Goal: Task Accomplishment & Management: Complete application form

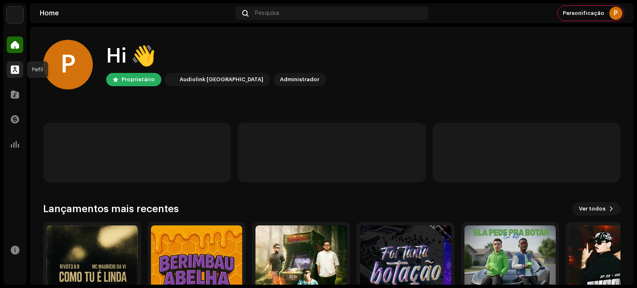
click at [19, 72] on span at bounding box center [15, 69] width 8 height 7
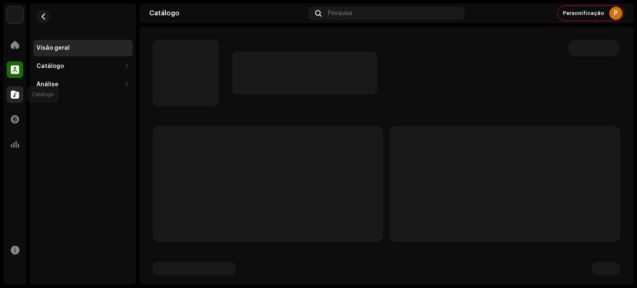
click at [18, 94] on span at bounding box center [15, 94] width 8 height 7
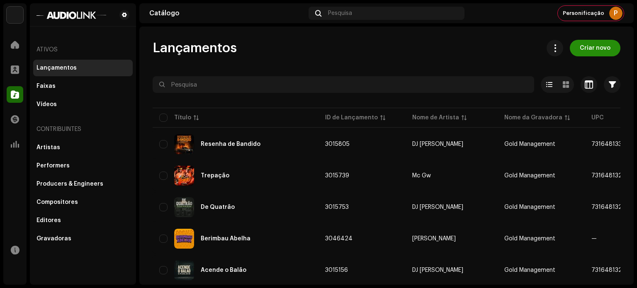
click at [582, 48] on span "Criar novo" at bounding box center [595, 48] width 31 height 17
click at [584, 52] on span "Criar novo" at bounding box center [595, 48] width 31 height 17
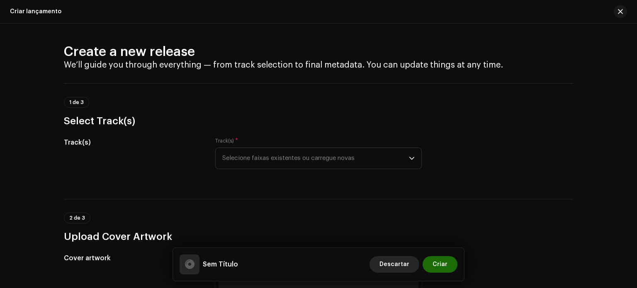
click at [392, 261] on span "Descartar" at bounding box center [395, 264] width 30 height 17
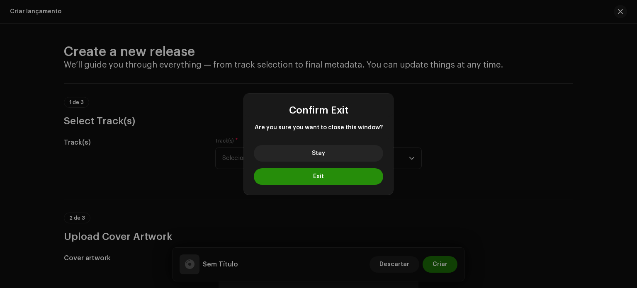
click at [321, 178] on span "Exit" at bounding box center [318, 177] width 11 height 6
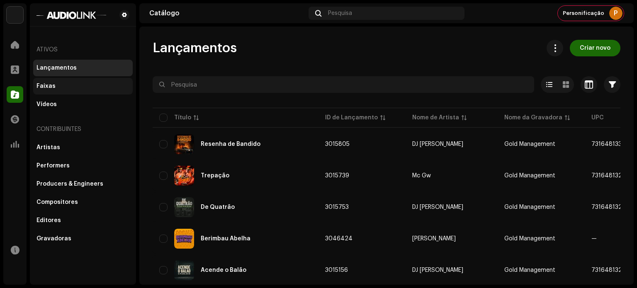
click at [98, 84] on div "Faixas" at bounding box center [83, 86] width 93 height 7
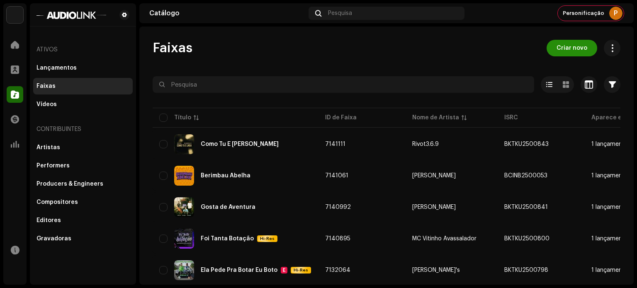
click at [575, 48] on span "Criar novo" at bounding box center [572, 48] width 31 height 17
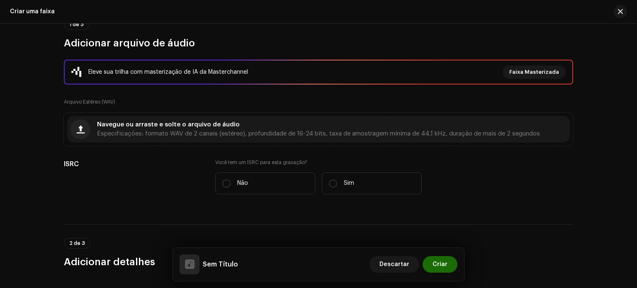
scroll to position [83, 0]
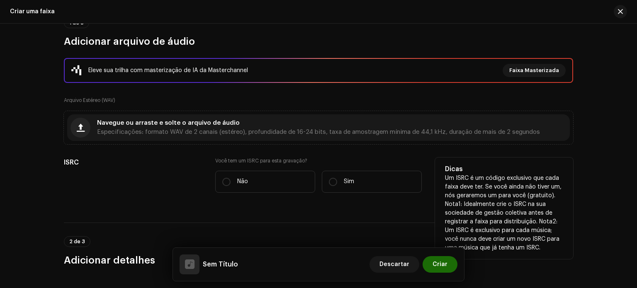
click at [445, 190] on p "Um ISRC é um código exclusivo que cada faixa deve ter. Se você ainda não tiver …" at bounding box center [504, 213] width 118 height 78
click at [170, 200] on div "ISRC" at bounding box center [133, 180] width 138 height 45
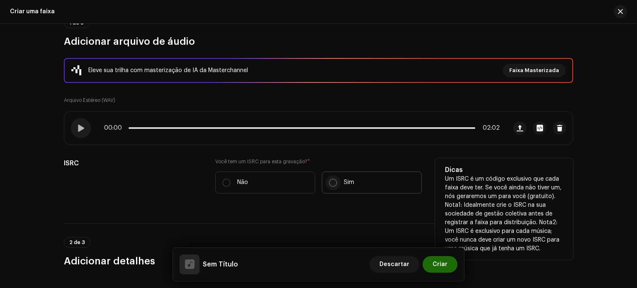
click at [329, 182] on input "Sim" at bounding box center [333, 183] width 8 height 8
radio input "true"
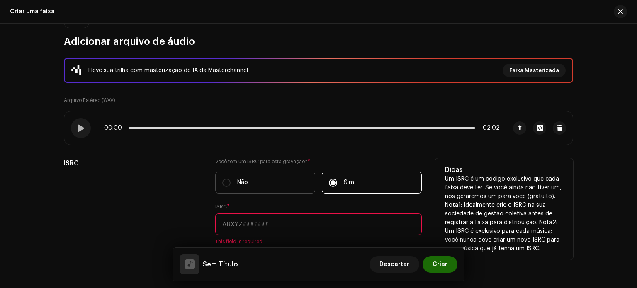
click at [283, 185] on label "Não" at bounding box center [265, 183] width 100 height 22
click at [231, 185] on input "Não" at bounding box center [226, 183] width 8 height 8
radio input "true"
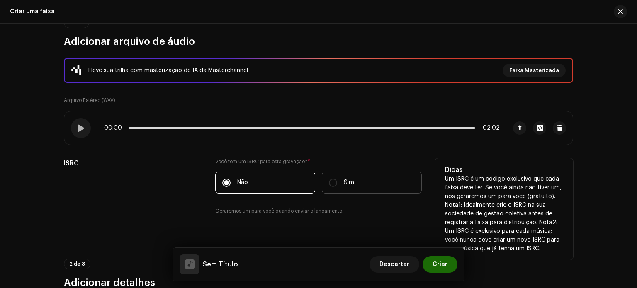
click at [351, 188] on label "Sim" at bounding box center [372, 183] width 100 height 22
click at [337, 187] on input "Sim" at bounding box center [333, 183] width 8 height 8
radio input "true"
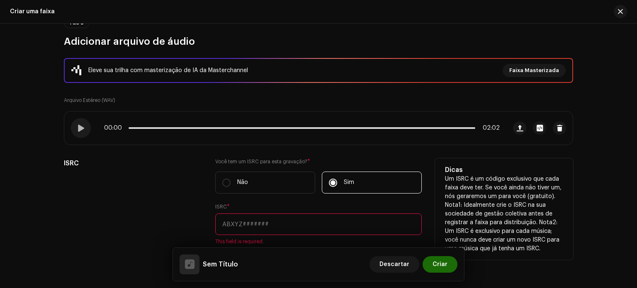
click at [248, 223] on input "text" at bounding box center [318, 225] width 207 height 22
paste input "BKTKU2500849"
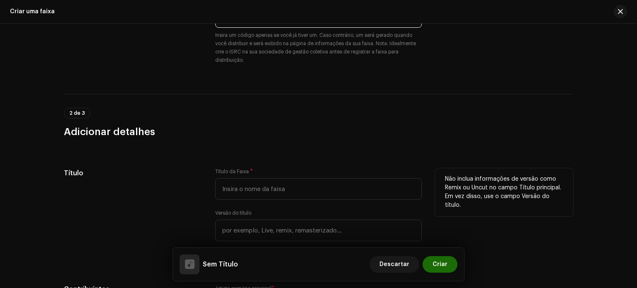
scroll to position [332, 0]
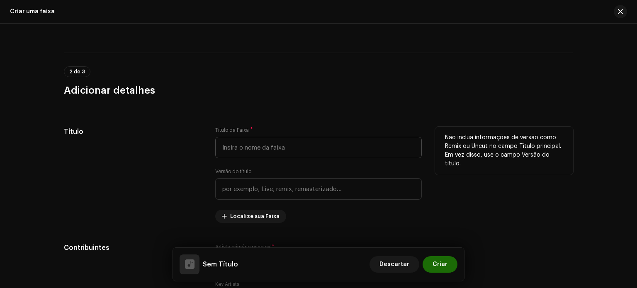
type input "BKTKU2500849"
click at [261, 154] on input "text" at bounding box center [318, 148] width 207 height 22
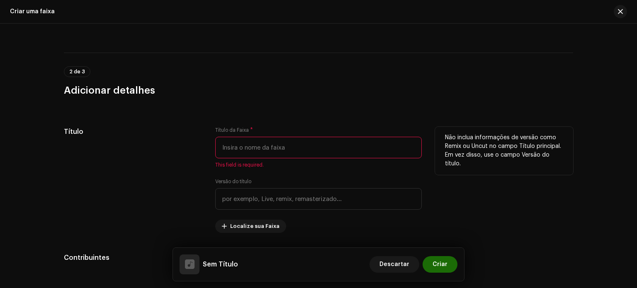
paste input "Passo e Sarro"
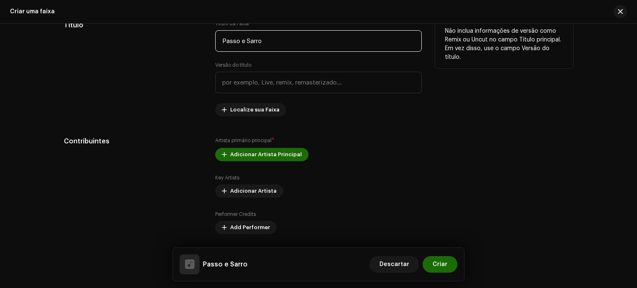
scroll to position [456, 0]
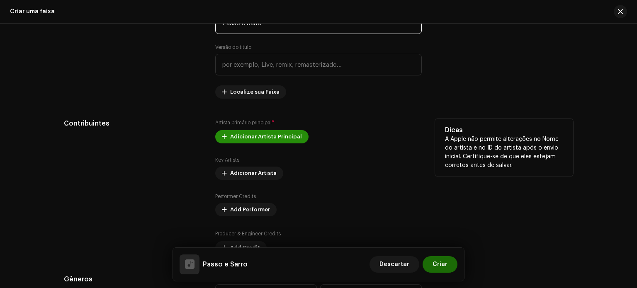
type input "Passo e Sarro"
click at [268, 136] on span "Adicionar Artista Principal" at bounding box center [266, 137] width 72 height 17
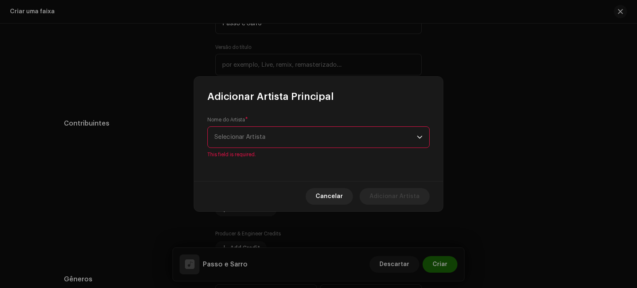
click at [273, 131] on span "Selecionar Artista" at bounding box center [315, 137] width 202 height 21
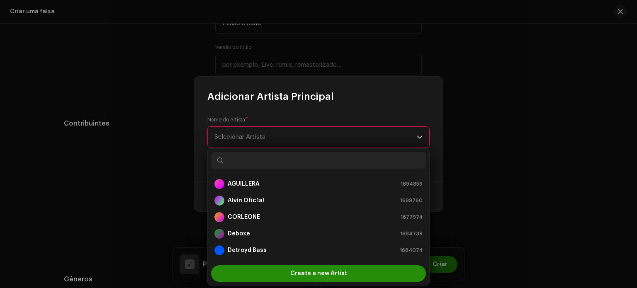
scroll to position [13, 0]
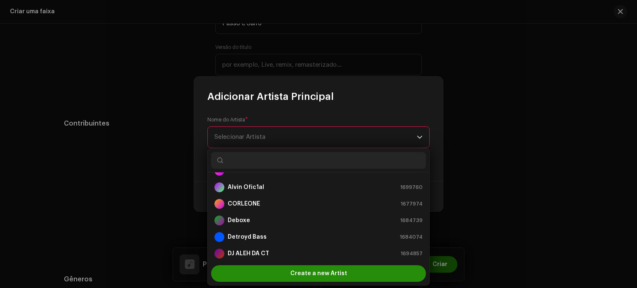
click at [285, 271] on div "Create a new Artist" at bounding box center [318, 273] width 215 height 17
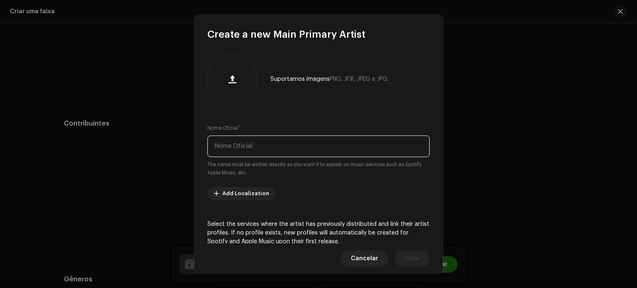
click at [246, 144] on input "text" at bounding box center [318, 147] width 222 height 22
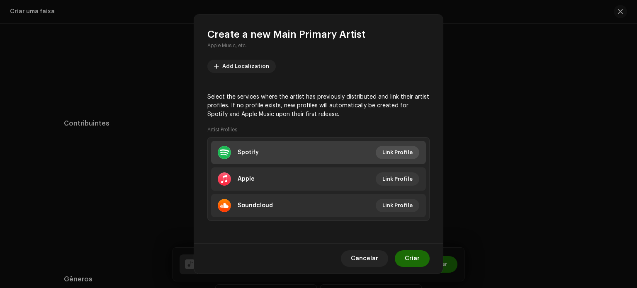
type input "DJ [PERSON_NAME]"
click at [387, 151] on span "Link Profile" at bounding box center [397, 152] width 30 height 17
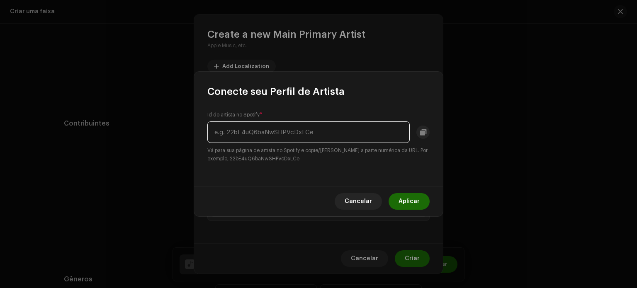
click at [301, 136] on input "text" at bounding box center [308, 133] width 202 height 22
paste input "3URWNpdlOdTwsqcss81XuC"
type input "3URWNpdlOdTwsqcss81XuC"
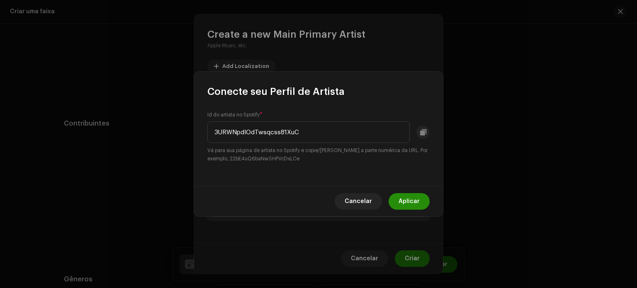
click at [413, 204] on span "Aplicar" at bounding box center [409, 201] width 21 height 17
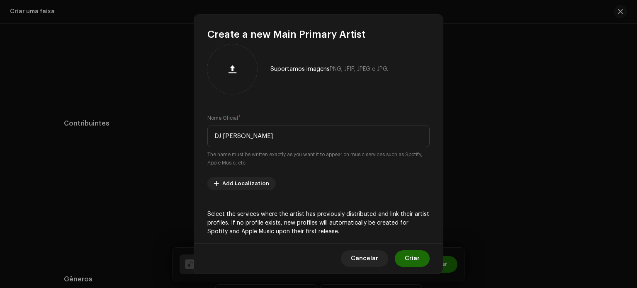
scroll to position [0, 0]
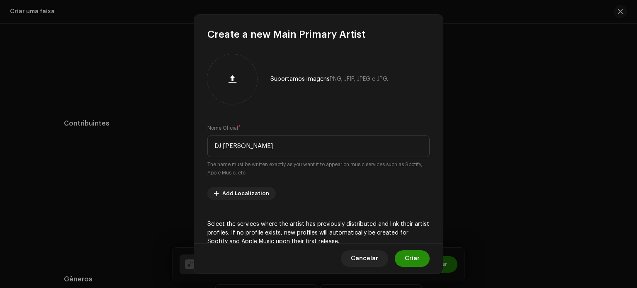
click at [410, 253] on span "Criar" at bounding box center [412, 259] width 15 height 17
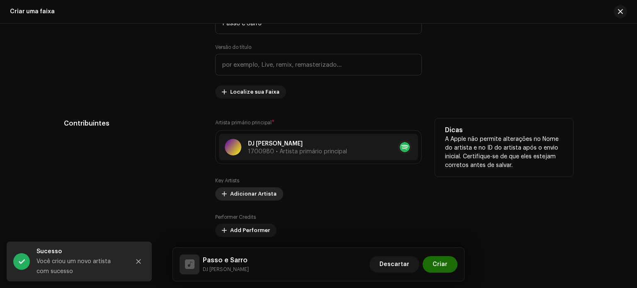
click at [261, 197] on span "Adicionar Artista" at bounding box center [253, 194] width 46 height 17
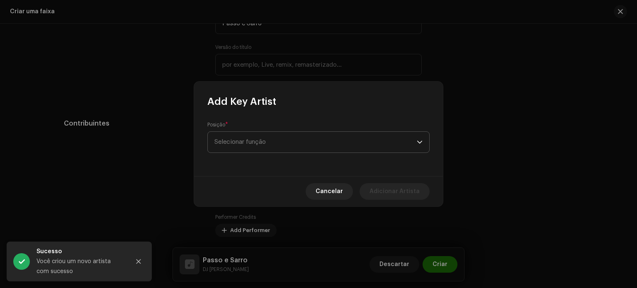
click at [276, 143] on span "Selecionar função" at bounding box center [315, 142] width 202 height 21
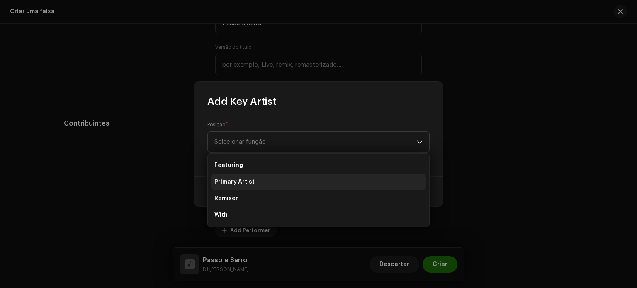
click at [260, 180] on li "Primary Artist" at bounding box center [318, 182] width 215 height 17
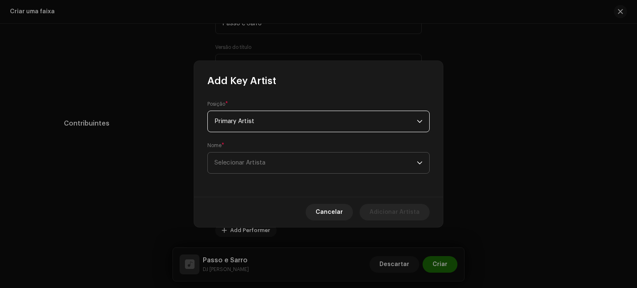
click at [287, 167] on span "Selecionar Artista" at bounding box center [315, 163] width 202 height 21
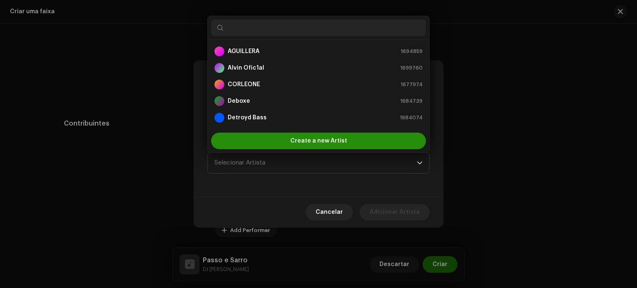
click at [320, 146] on span "Create a new Artist" at bounding box center [318, 141] width 57 height 17
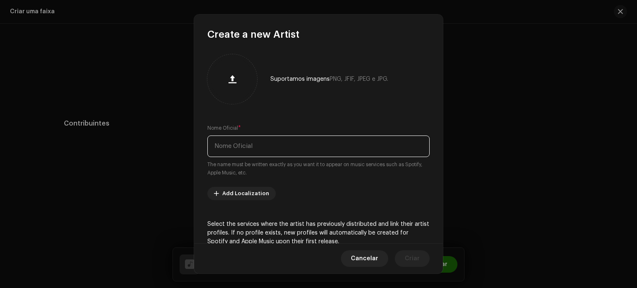
click at [312, 154] on input "text" at bounding box center [318, 147] width 222 height 22
type input "DJ [PERSON_NAME]"
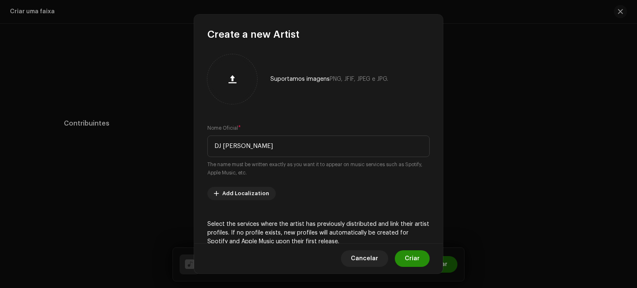
click at [416, 257] on span "Criar" at bounding box center [412, 259] width 15 height 17
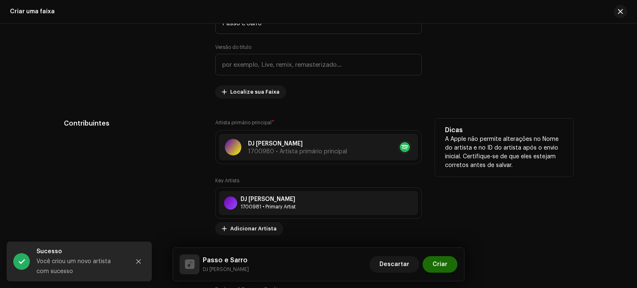
click at [313, 205] on div "DJ [PERSON_NAME] 1700981 • Primary Artist" at bounding box center [318, 203] width 199 height 24
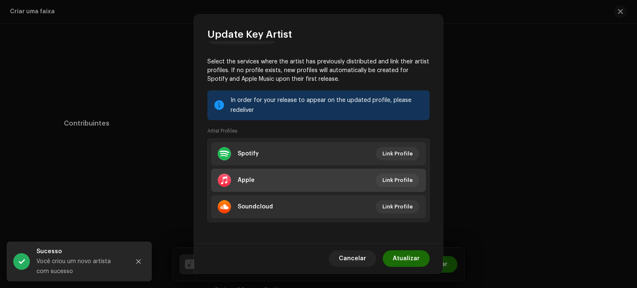
scroll to position [108, 0]
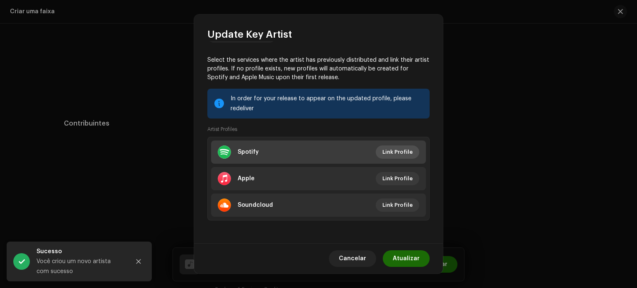
click at [391, 157] on span "Link Profile" at bounding box center [397, 152] width 30 height 17
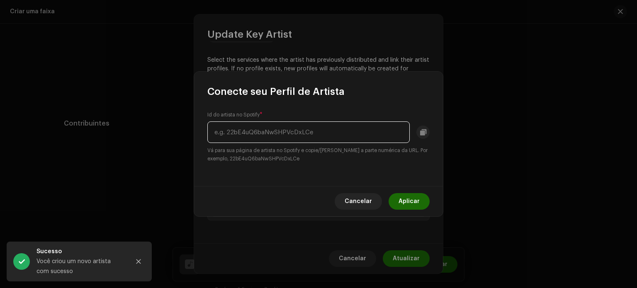
paste input "1RyS4udv9sg4ahZafXVnGw"
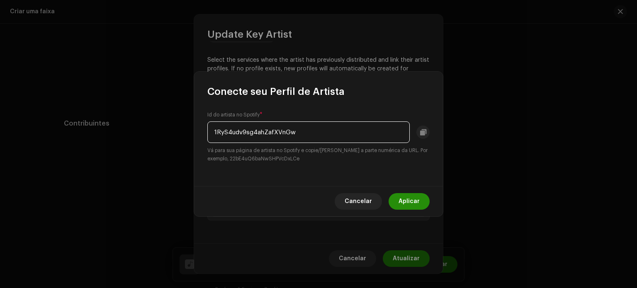
type input "1RyS4udv9sg4ahZafXVnGw"
click at [402, 200] on span "Aplicar" at bounding box center [409, 201] width 21 height 17
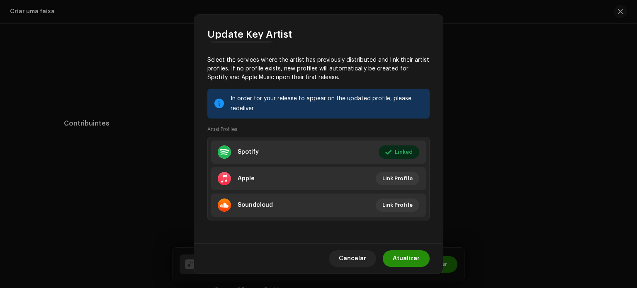
click at [414, 256] on span "Atualizar" at bounding box center [406, 259] width 27 height 17
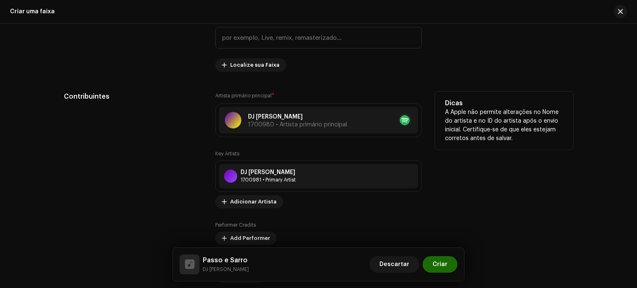
scroll to position [498, 0]
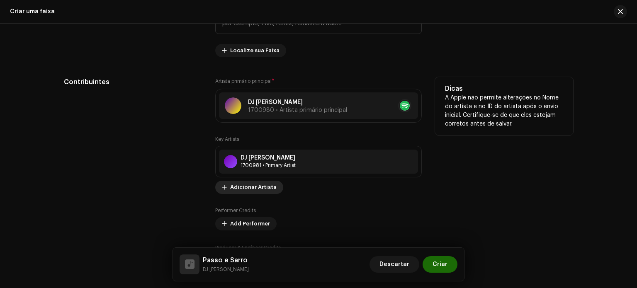
click at [266, 187] on span "Adicionar Artista" at bounding box center [253, 187] width 46 height 17
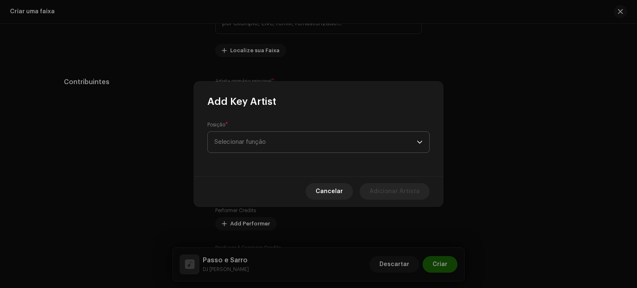
click at [270, 147] on span "Selecionar função" at bounding box center [315, 142] width 202 height 21
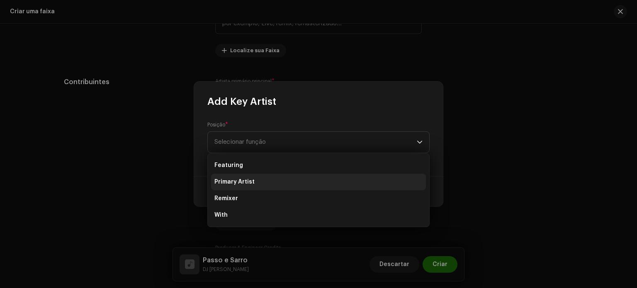
click at [268, 176] on li "Primary Artist" at bounding box center [318, 182] width 215 height 17
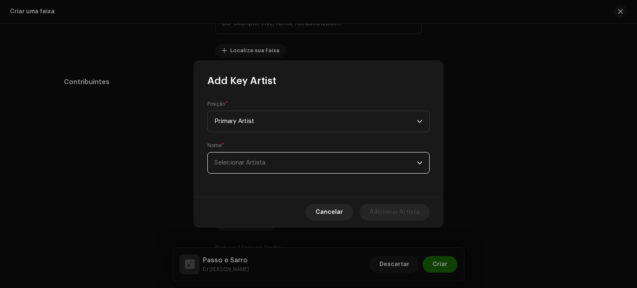
click at [268, 166] on span "Selecionar Artista" at bounding box center [315, 163] width 202 height 21
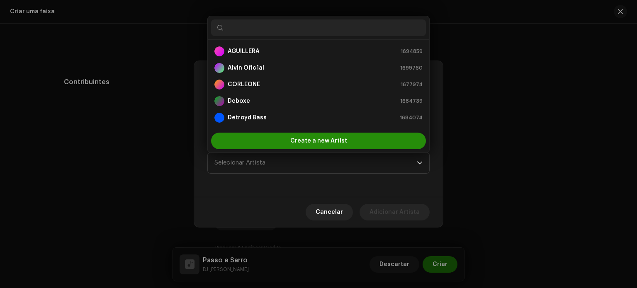
click at [276, 142] on div "Create a new Artist" at bounding box center [318, 141] width 215 height 17
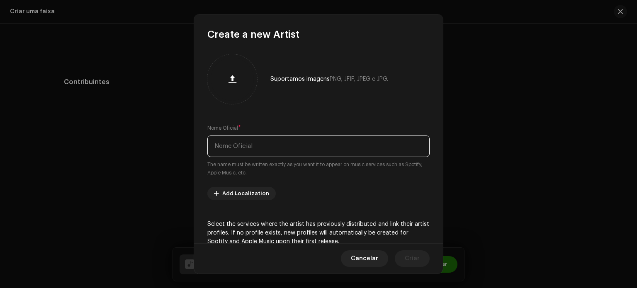
click at [265, 145] on input "text" at bounding box center [318, 147] width 222 height 22
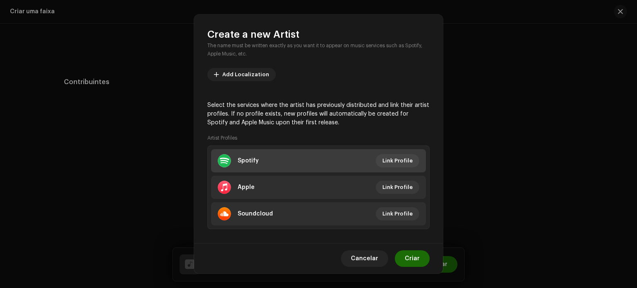
scroll to position [127, 0]
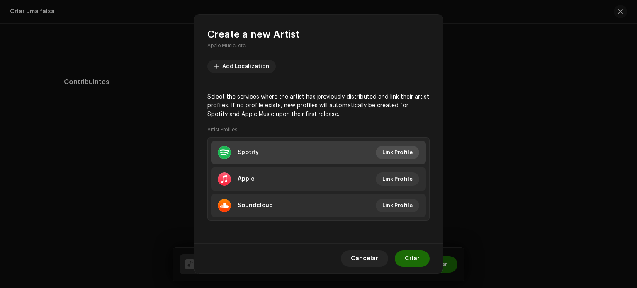
type input "Mc Kitinho"
click at [390, 151] on span "Link Profile" at bounding box center [397, 152] width 30 height 17
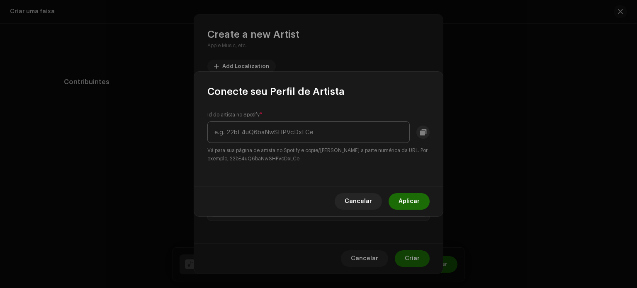
click at [284, 131] on input "text" at bounding box center [308, 133] width 202 height 22
type input "1d2PrJ5wELpihT8yrwH4mO"
click at [412, 199] on span "Aplicar" at bounding box center [409, 201] width 21 height 17
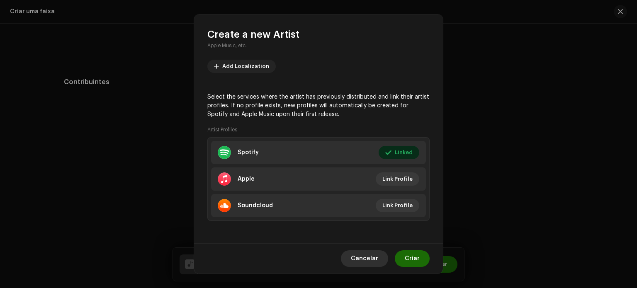
click at [368, 258] on span "Cancelar" at bounding box center [364, 259] width 27 height 17
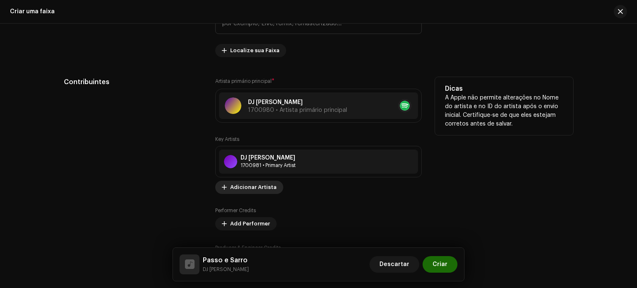
click at [257, 190] on span "Adicionar Artista" at bounding box center [253, 187] width 46 height 17
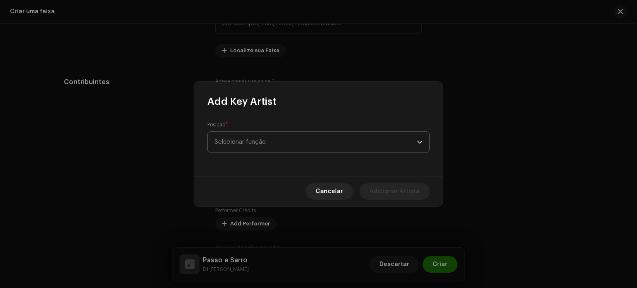
click at [261, 152] on span "Selecionar função" at bounding box center [315, 142] width 202 height 21
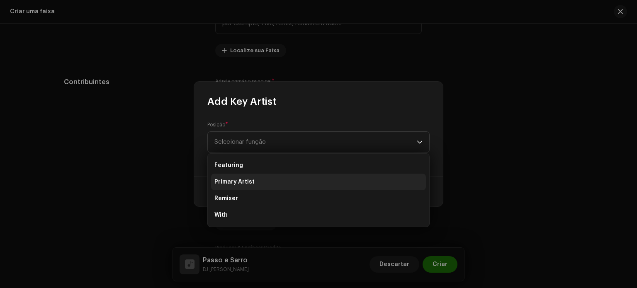
click at [259, 174] on li "Primary Artist" at bounding box center [318, 182] width 215 height 17
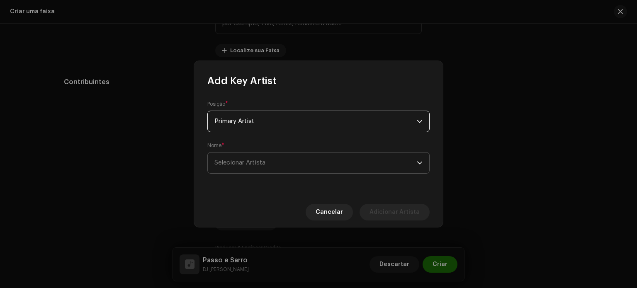
click at [264, 159] on span "Selecionar Artista" at bounding box center [315, 163] width 202 height 21
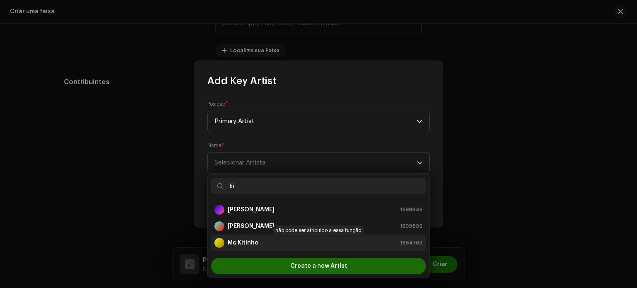
type input "ki"
click at [280, 240] on div "Mc Kitinho 1694763" at bounding box center [318, 243] width 208 height 10
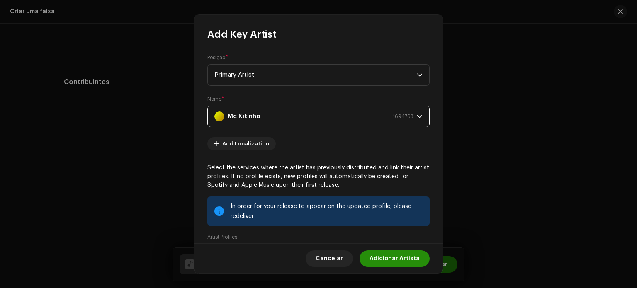
click at [385, 255] on span "Adicionar Artista" at bounding box center [395, 259] width 50 height 17
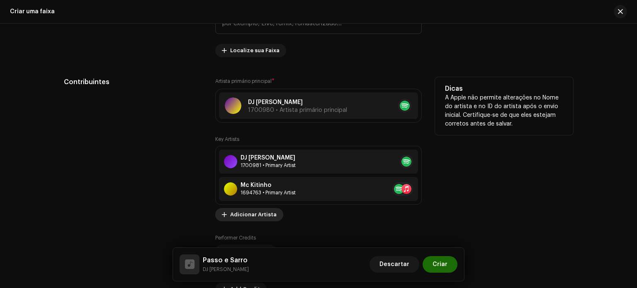
click at [270, 215] on span "Adicionar Artista" at bounding box center [253, 215] width 46 height 17
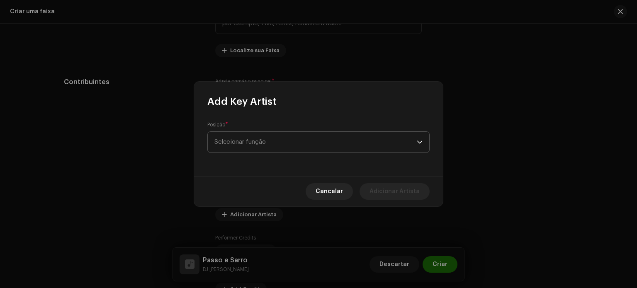
click at [279, 144] on span "Selecionar função" at bounding box center [315, 142] width 202 height 21
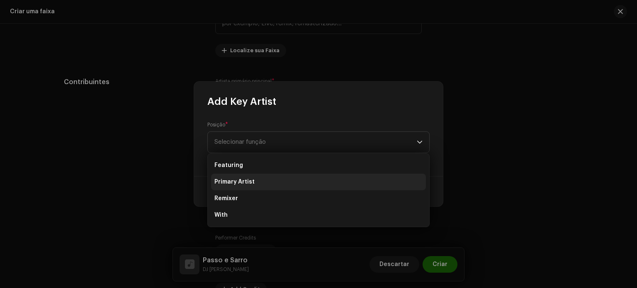
click at [268, 180] on li "Primary Artist" at bounding box center [318, 182] width 215 height 17
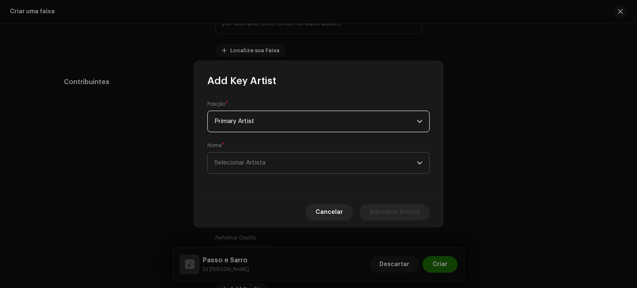
click at [268, 161] on span "Selecionar Artista" at bounding box center [315, 163] width 202 height 21
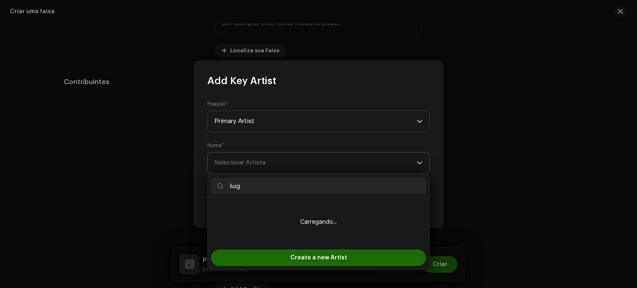
type input "luigg"
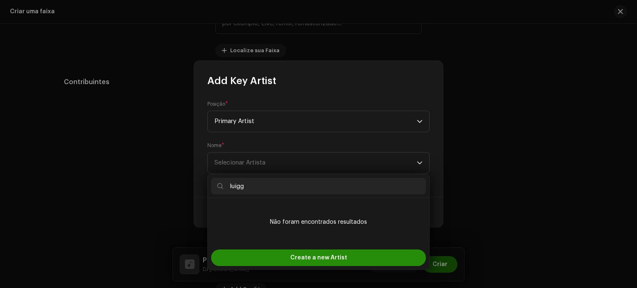
click at [326, 256] on span "Create a new Artist" at bounding box center [318, 258] width 57 height 17
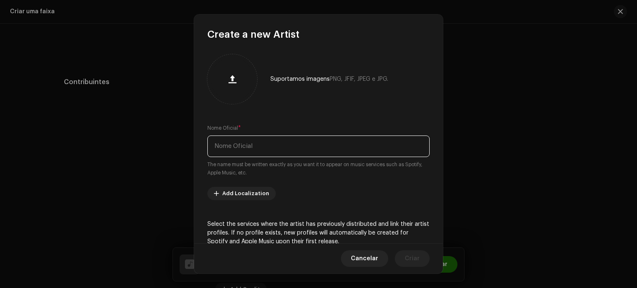
click at [293, 152] on input "text" at bounding box center [318, 147] width 222 height 22
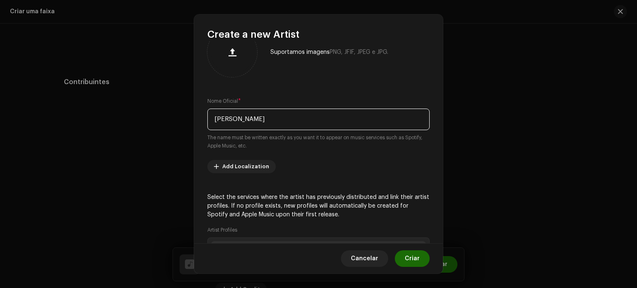
scroll to position [41, 0]
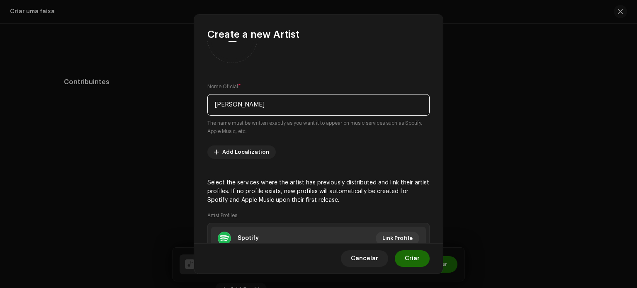
type input "[PERSON_NAME]"
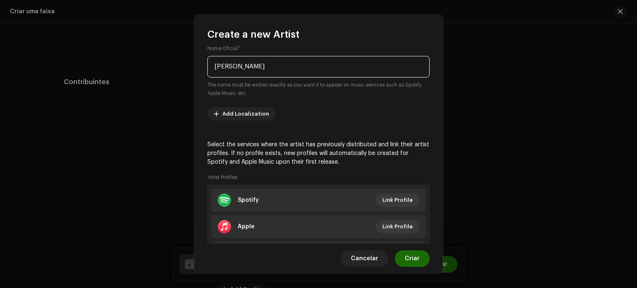
scroll to position [124, 0]
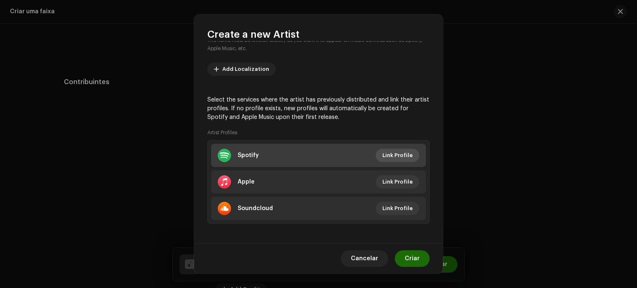
click at [398, 154] on span "Link Profile" at bounding box center [397, 155] width 30 height 17
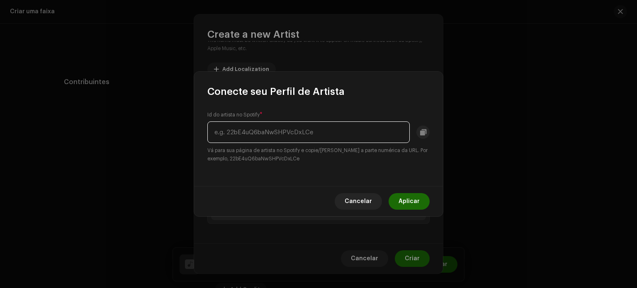
click at [320, 131] on input "text" at bounding box center [308, 133] width 202 height 22
paste input "3Ie7tlw7AZSqd9GNFjCRAP"
type input "3Ie7tlw7AZSqd9GNFjCRAP"
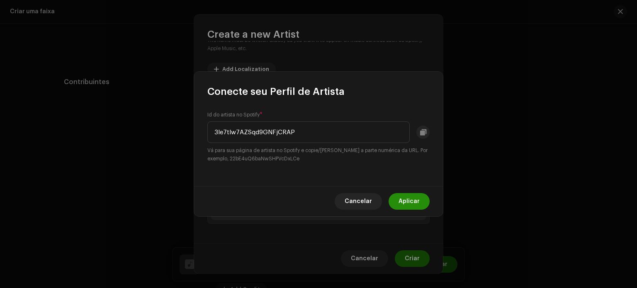
click at [413, 200] on span "Aplicar" at bounding box center [409, 201] width 21 height 17
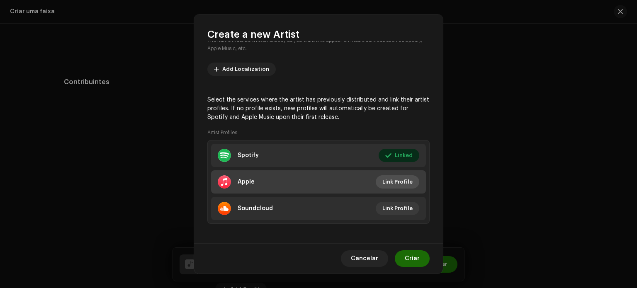
click at [411, 179] on button "Link Profile" at bounding box center [398, 181] width 44 height 13
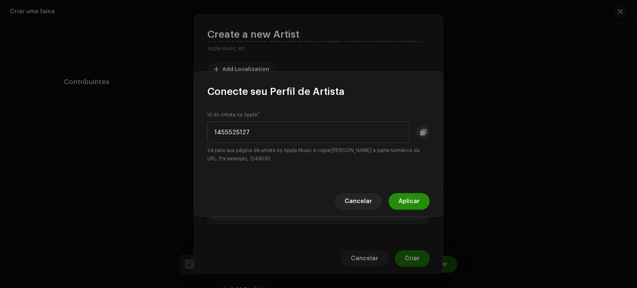
type input "1455525127"
click at [401, 201] on span "Aplicar" at bounding box center [409, 201] width 21 height 17
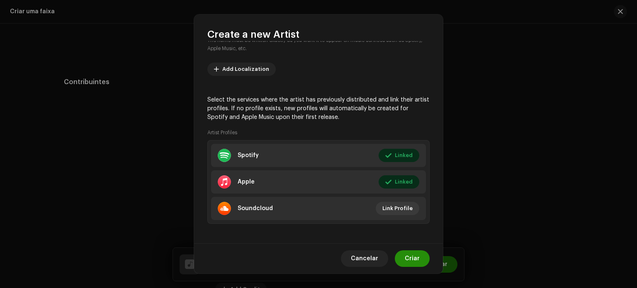
click at [413, 260] on span "Criar" at bounding box center [412, 259] width 15 height 17
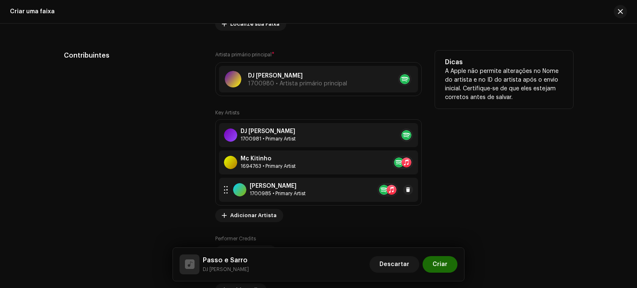
scroll to position [539, 0]
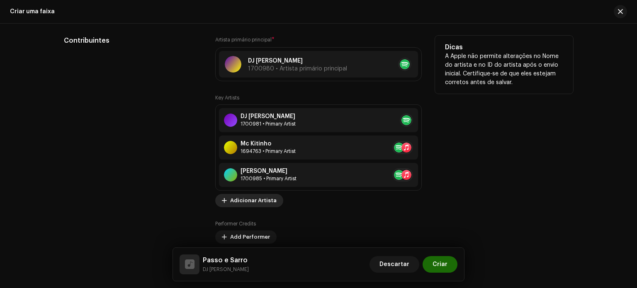
click at [258, 199] on span "Adicionar Artista" at bounding box center [253, 200] width 46 height 17
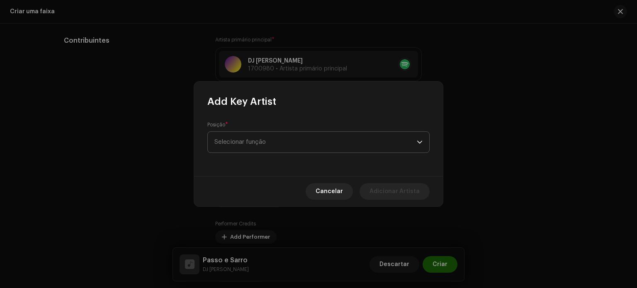
click at [265, 147] on span "Selecionar função" at bounding box center [315, 142] width 202 height 21
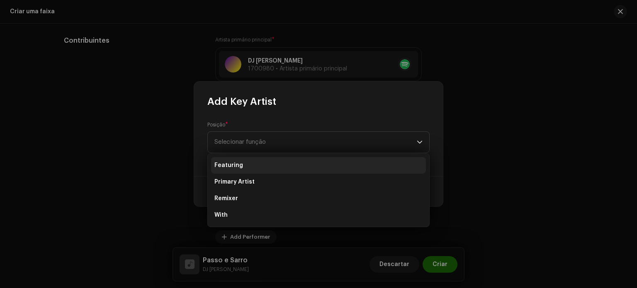
click at [255, 159] on li "Featuring" at bounding box center [318, 165] width 215 height 17
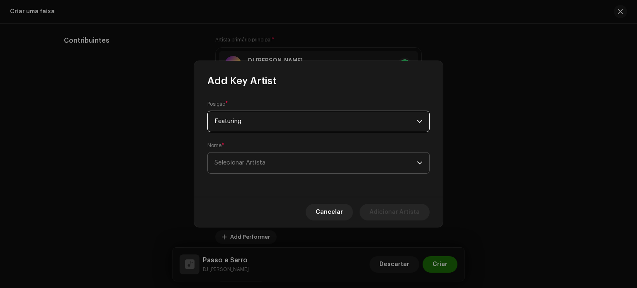
click at [256, 166] on span "Selecionar Artista" at bounding box center [239, 163] width 51 height 6
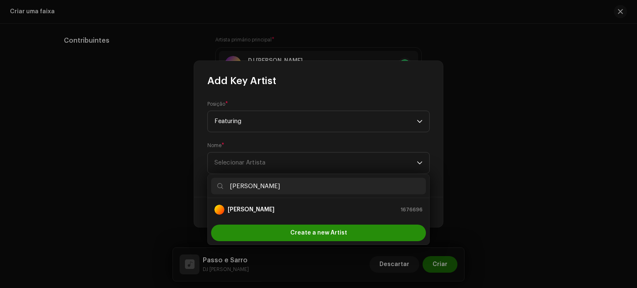
type input "[PERSON_NAME]"
click at [286, 234] on div "Create a new Artist" at bounding box center [318, 233] width 215 height 17
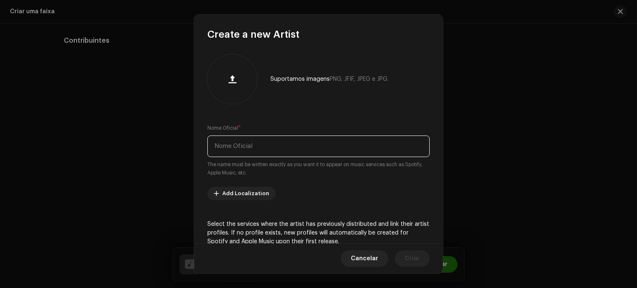
click at [286, 144] on input "text" at bounding box center [318, 147] width 222 height 22
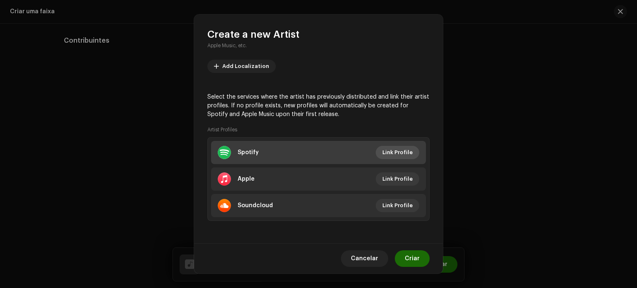
type input "[PERSON_NAME]"
click at [390, 148] on span "Link Profile" at bounding box center [397, 152] width 30 height 17
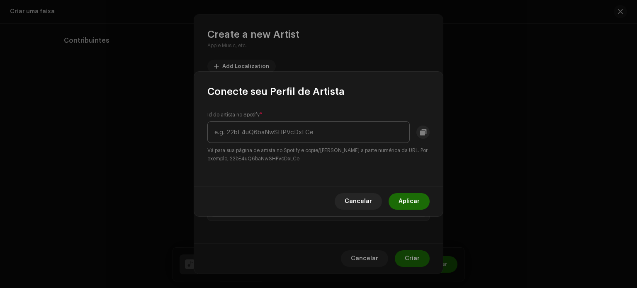
click at [314, 130] on input "text" at bounding box center [308, 133] width 202 height 22
type input "7v4hw85pzG0M9kJHlBGsi3"
click at [408, 195] on span "Aplicar" at bounding box center [409, 201] width 21 height 17
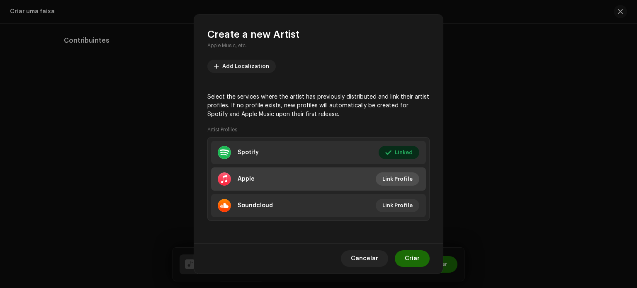
click at [394, 182] on span "Link Profile" at bounding box center [397, 179] width 30 height 17
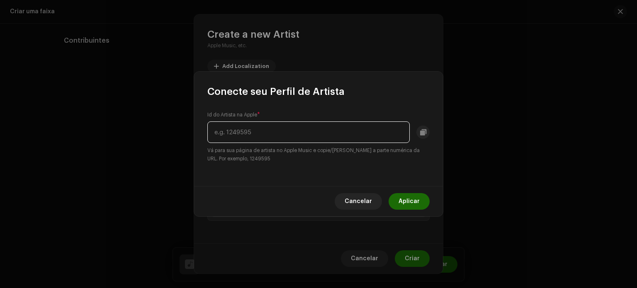
paste input "477365265"
type input "477365265"
click at [404, 202] on span "Aplicar" at bounding box center [409, 201] width 21 height 17
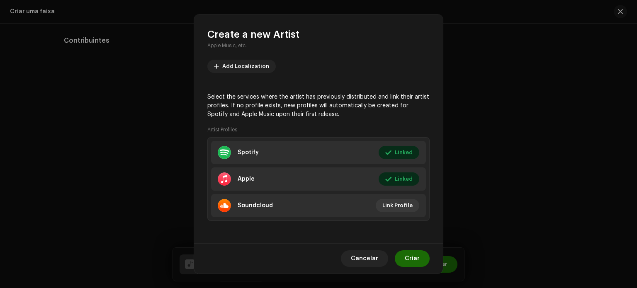
click at [423, 259] on button "Criar" at bounding box center [412, 259] width 35 height 17
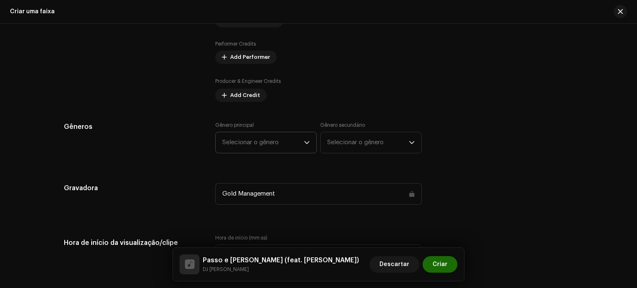
scroll to position [664, 0]
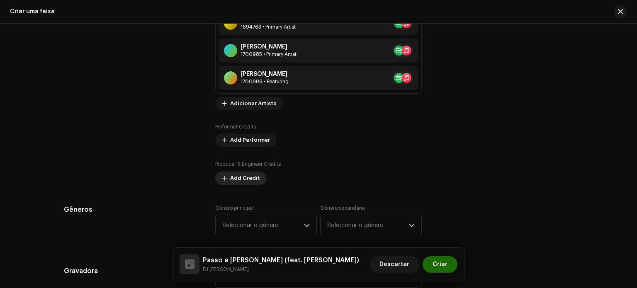
click at [252, 183] on span "Add Credit" at bounding box center [245, 178] width 30 height 17
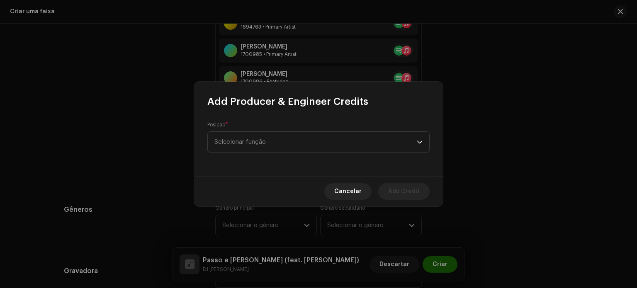
click at [258, 156] on div "Posição * Selecionar função" at bounding box center [318, 142] width 249 height 68
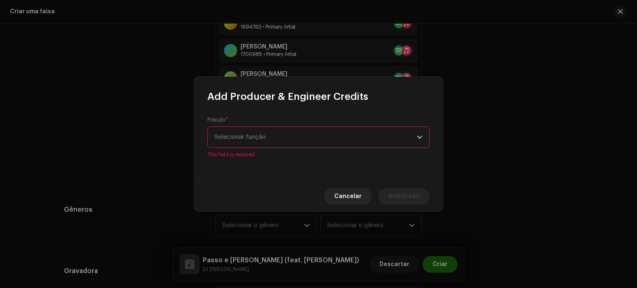
click at [259, 138] on span "Selecionar função" at bounding box center [315, 137] width 202 height 21
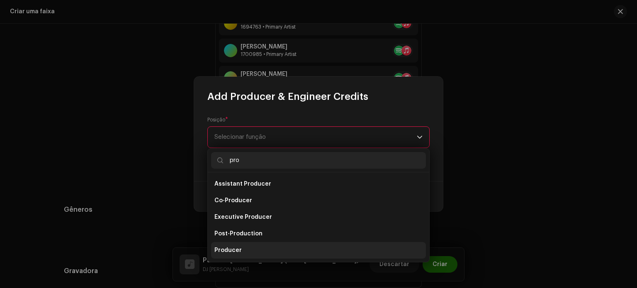
type input "pro"
click at [256, 244] on li "Producer" at bounding box center [318, 250] width 215 height 17
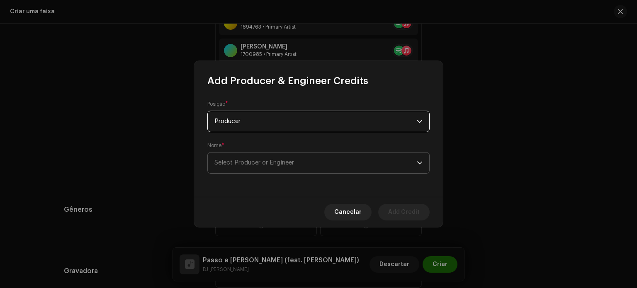
click at [256, 166] on span "Select Producer or Engineer" at bounding box center [254, 163] width 80 height 6
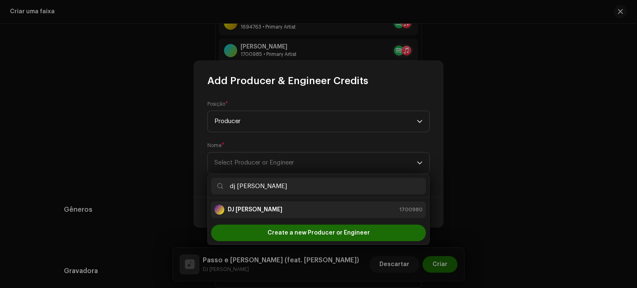
type input "dj [PERSON_NAME]"
click at [271, 210] on div "DJ ROD 1700980" at bounding box center [318, 210] width 208 height 10
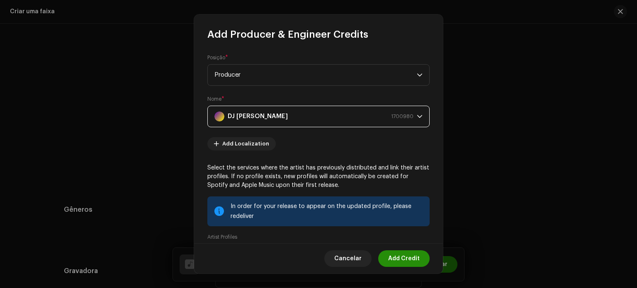
click at [390, 261] on span "Add Credit" at bounding box center [404, 259] width 32 height 17
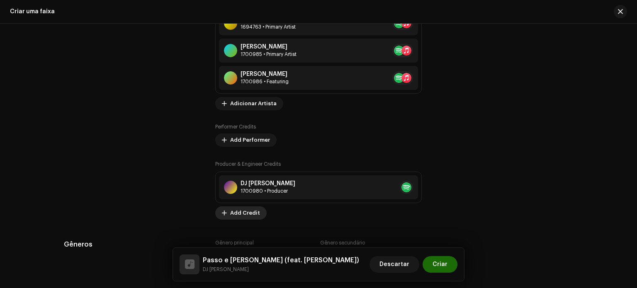
click at [243, 212] on span "Add Credit" at bounding box center [245, 213] width 30 height 17
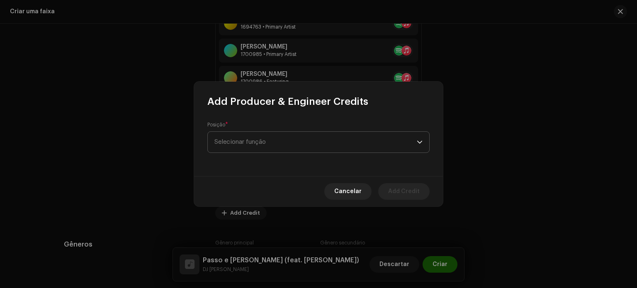
click at [262, 142] on span "Selecionar função" at bounding box center [315, 142] width 202 height 21
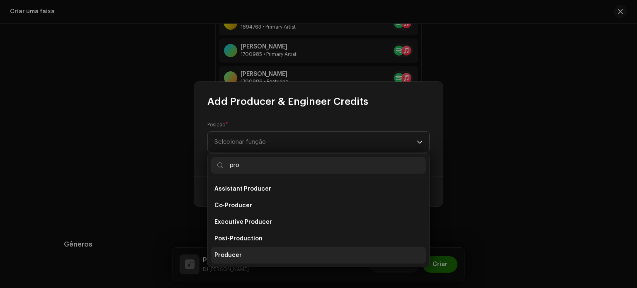
type input "pro"
click at [235, 253] on span "Producer" at bounding box center [227, 255] width 27 height 8
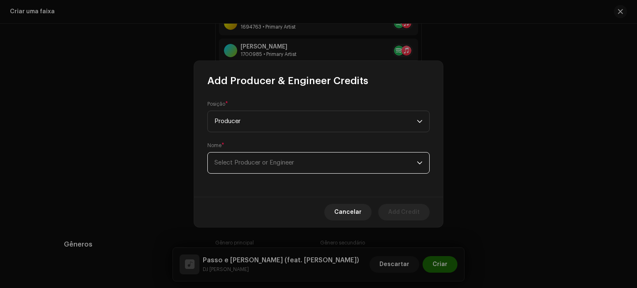
click at [278, 169] on span "Select Producer or Engineer" at bounding box center [315, 163] width 202 height 21
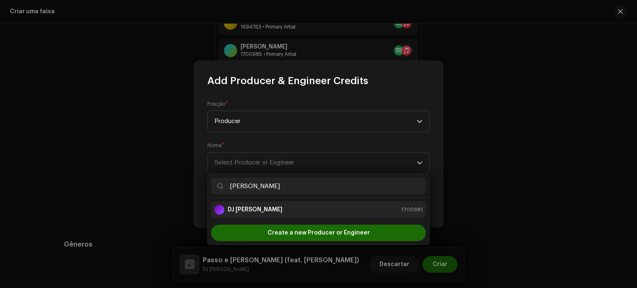
type input "[PERSON_NAME]"
click at [294, 214] on div "DJ [PERSON_NAME] 1700981" at bounding box center [318, 210] width 208 height 10
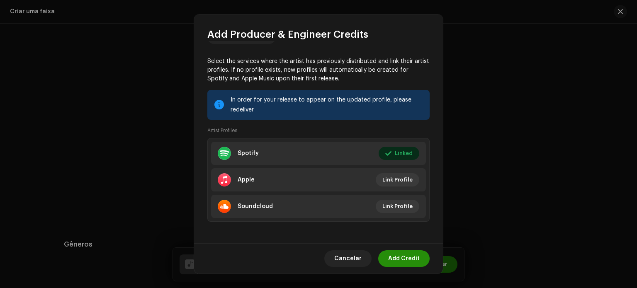
scroll to position [108, 0]
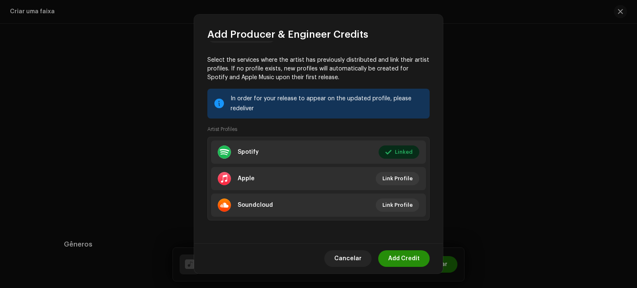
click at [421, 258] on button "Add Credit" at bounding box center [403, 259] width 51 height 17
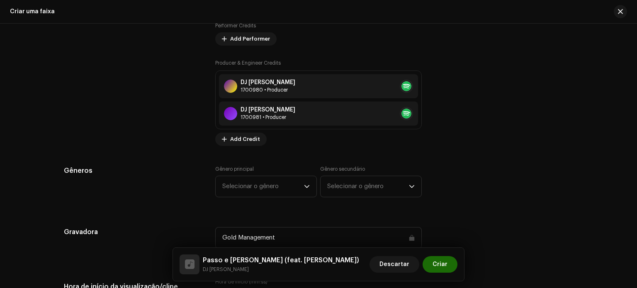
scroll to position [788, 0]
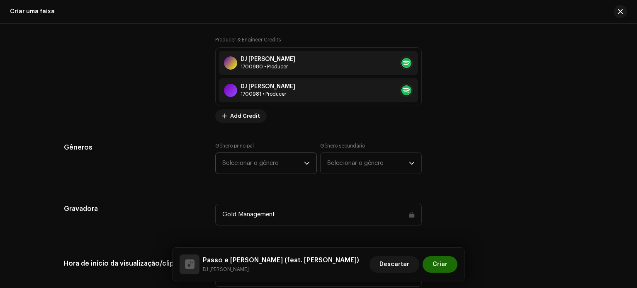
click at [287, 170] on span "Selecionar o gênero" at bounding box center [263, 163] width 82 height 21
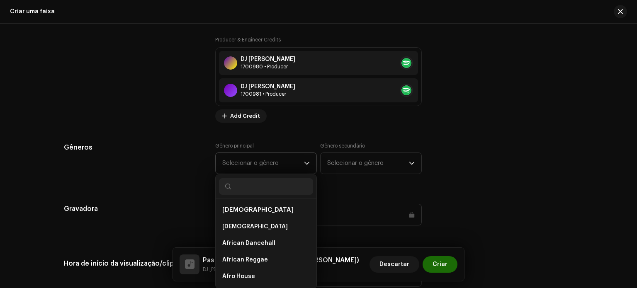
type input "f"
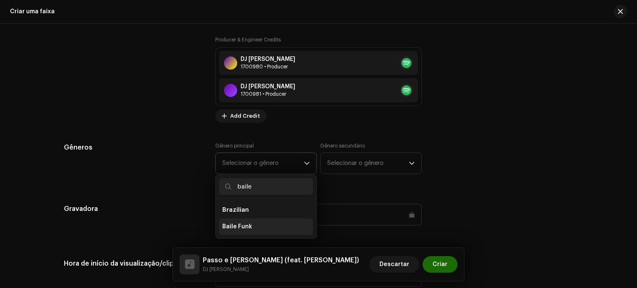
type input "baile"
click at [259, 225] on li "Baile Funk" at bounding box center [266, 227] width 94 height 17
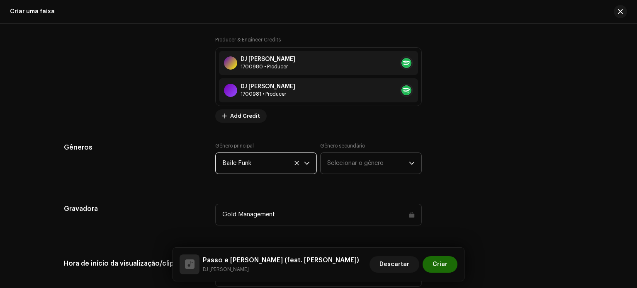
click at [360, 166] on span "Selecionar o gênero" at bounding box center [368, 163] width 82 height 21
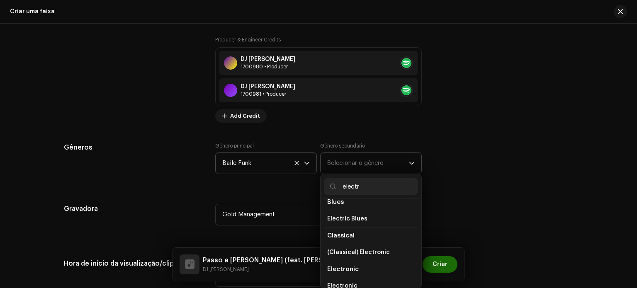
scroll to position [83, 0]
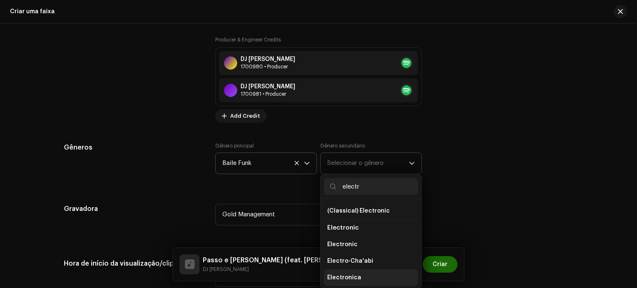
type input "electr"
click at [363, 277] on li "Electronica" at bounding box center [371, 278] width 94 height 17
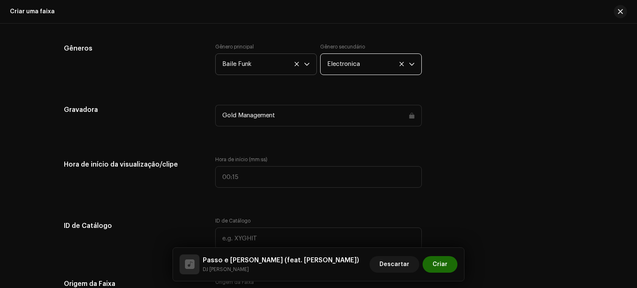
scroll to position [913, 0]
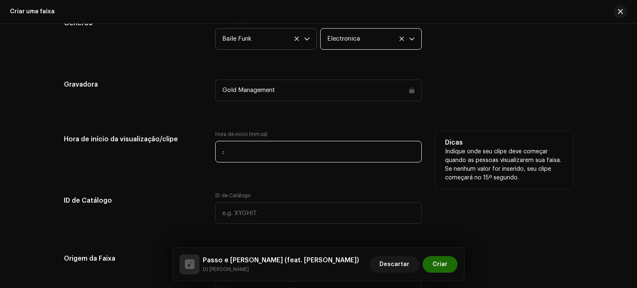
click at [221, 154] on input ":" at bounding box center [318, 152] width 207 height 22
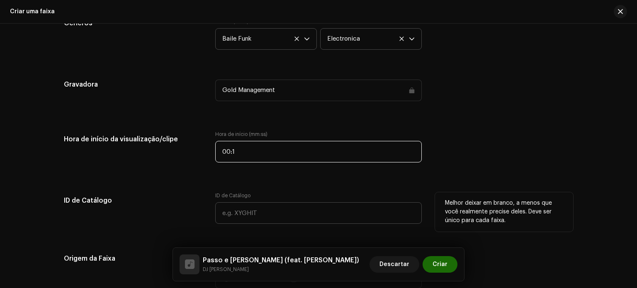
type input "00:14"
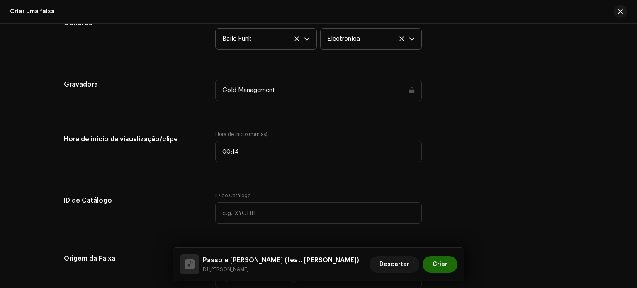
click at [165, 185] on div "Detalhes da faixa Complete o seguinte para finalizar sua faixa. 1 de 3 Adiciona…" at bounding box center [319, 87] width 536 height 1912
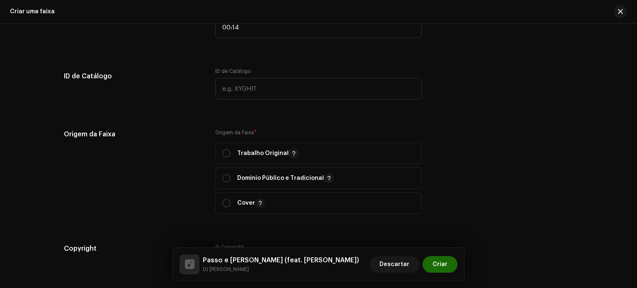
scroll to position [1079, 0]
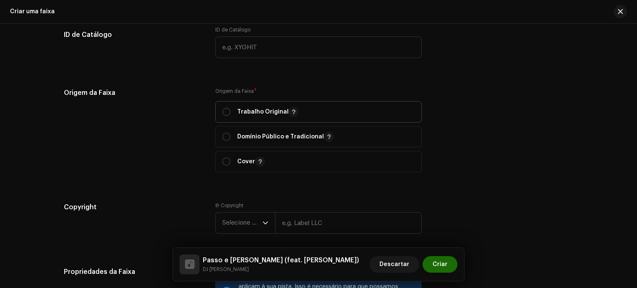
click at [250, 114] on p "Trabalho Original" at bounding box center [267, 112] width 61 height 10
radio input "true"
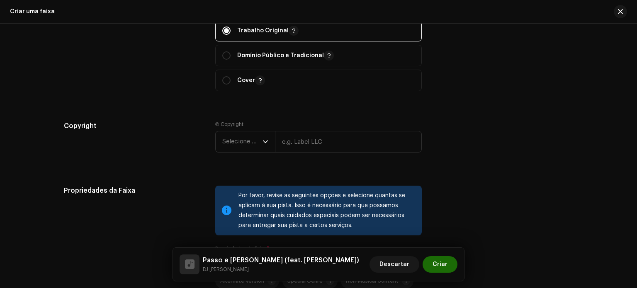
scroll to position [1162, 0]
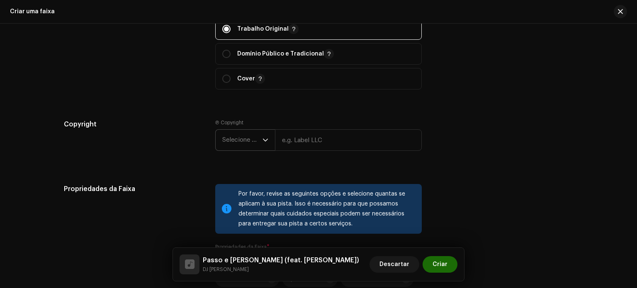
click at [251, 136] on span "Selecione o ano" at bounding box center [242, 140] width 40 height 21
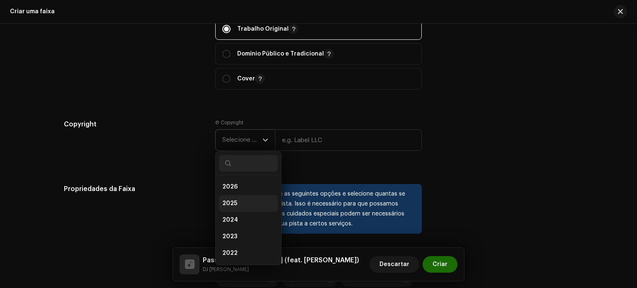
click at [251, 202] on li "2025" at bounding box center [248, 203] width 59 height 17
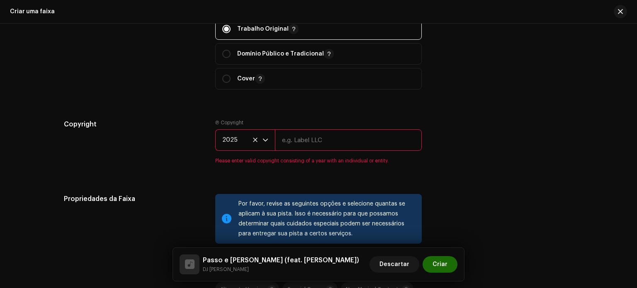
click at [297, 148] on input "text" at bounding box center [348, 140] width 147 height 22
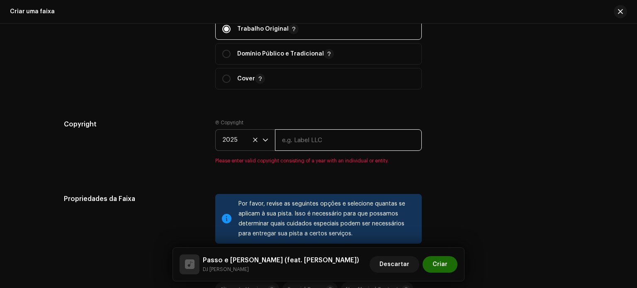
type input "Gold Management"
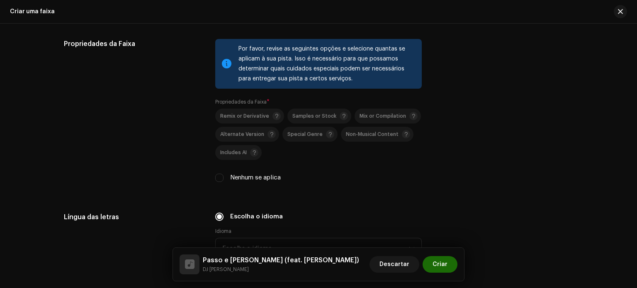
scroll to position [1327, 0]
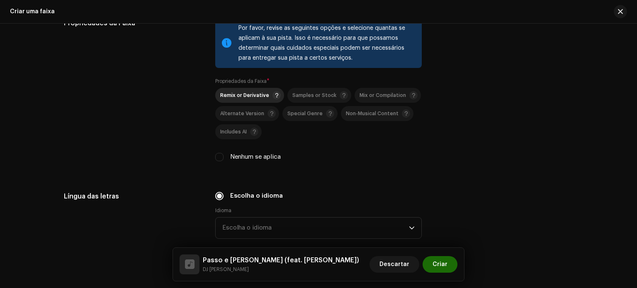
click at [258, 98] on span "Remix or Derivative" at bounding box center [244, 95] width 49 height 5
click at [243, 100] on div "Remix or Derivative" at bounding box center [250, 95] width 61 height 8
click at [240, 157] on label "Nenhum se aplica" at bounding box center [255, 157] width 51 height 9
click at [224, 157] on input "Nenhum se aplica" at bounding box center [219, 157] width 8 height 8
checkbox input "true"
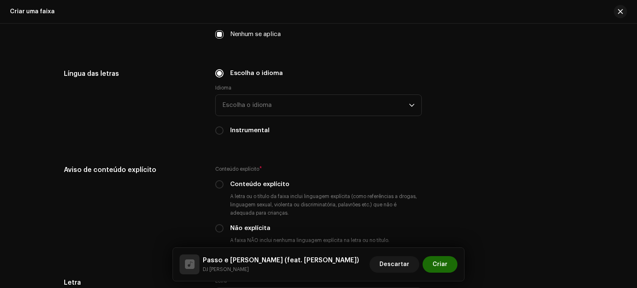
scroll to position [1452, 0]
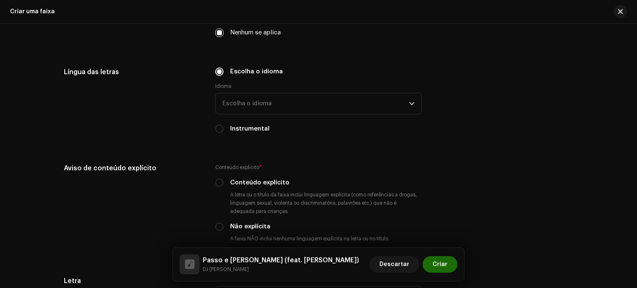
click at [253, 120] on div "Escolha o idioma Idioma Escolha o idioma Instrumental" at bounding box center [318, 100] width 207 height 66
click at [254, 114] on span "Escolha o idioma" at bounding box center [315, 103] width 187 height 21
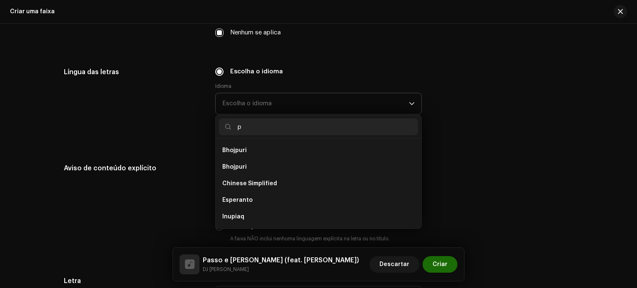
scroll to position [0, 0]
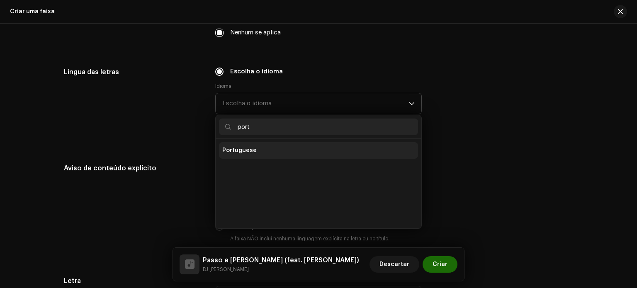
type input "port"
click at [265, 150] on li "Portuguese" at bounding box center [318, 150] width 199 height 17
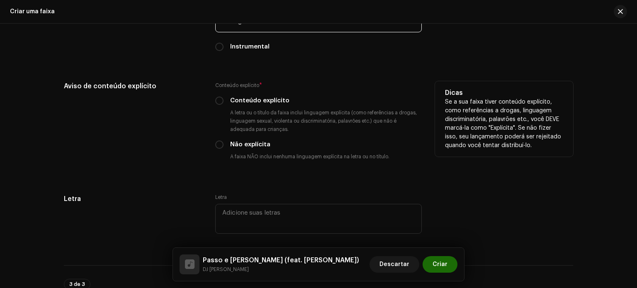
scroll to position [1535, 0]
click at [220, 103] on input "Conteúdo explícito" at bounding box center [219, 100] width 8 height 8
radio input "true"
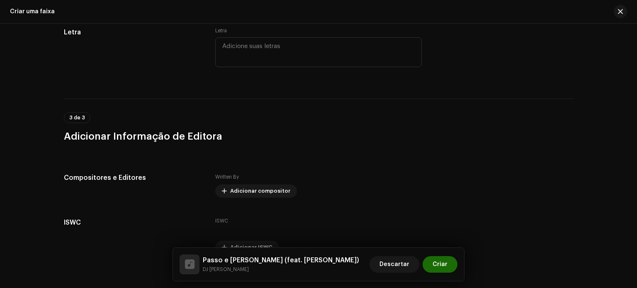
scroll to position [1748, 0]
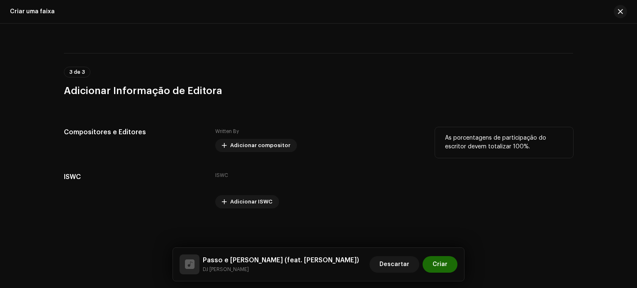
click at [466, 128] on div "As porcentagens de participação do escritor devem totalizar 100%." at bounding box center [504, 142] width 138 height 31
click at [267, 149] on span "Adicionar compositor" at bounding box center [260, 145] width 60 height 17
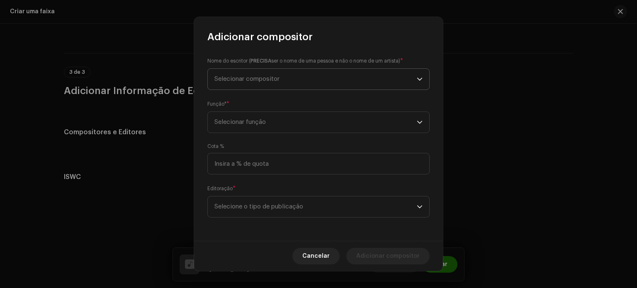
click at [298, 80] on span "Selecionar compositor" at bounding box center [315, 79] width 202 height 21
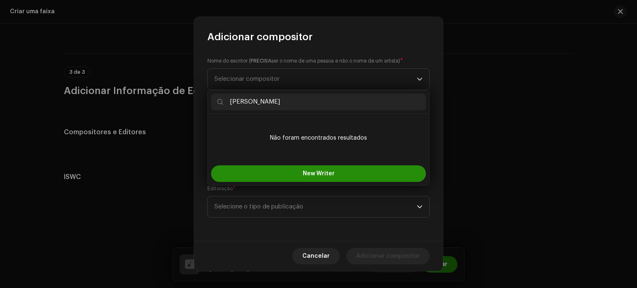
type input "[PERSON_NAME]"
click at [331, 171] on span "New Writer" at bounding box center [319, 174] width 32 height 6
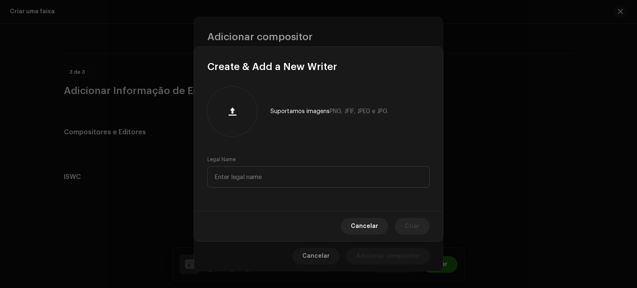
click at [304, 164] on div "Legal Name" at bounding box center [318, 172] width 222 height 32
click at [304, 178] on input "text" at bounding box center [318, 177] width 222 height 22
paste input "[PERSON_NAME]"
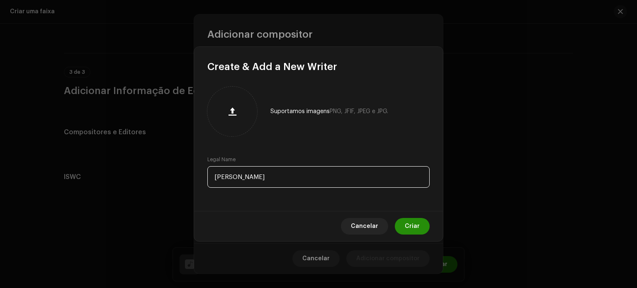
type input "[PERSON_NAME]"
click at [416, 227] on span "Criar" at bounding box center [412, 226] width 15 height 17
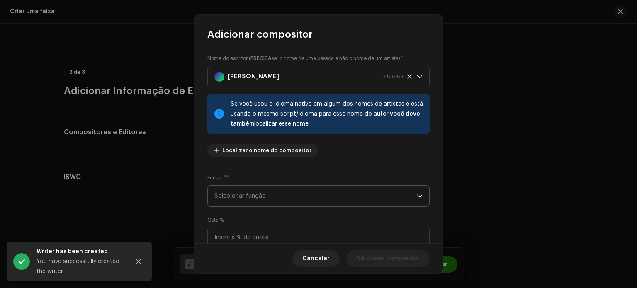
click at [307, 197] on span "Selecionar função" at bounding box center [315, 196] width 202 height 21
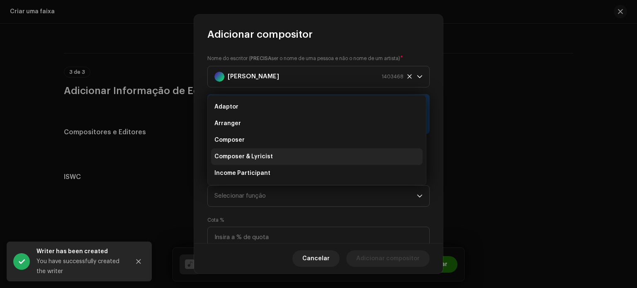
scroll to position [13, 0]
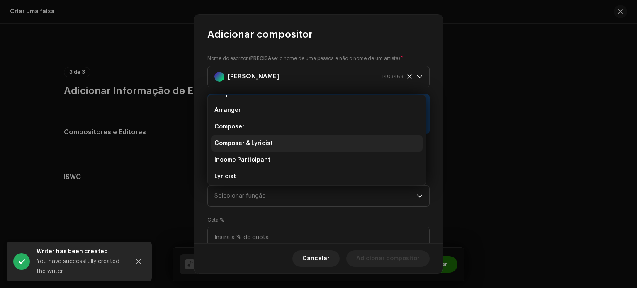
click at [276, 146] on li "Composer & Lyricist" at bounding box center [317, 143] width 212 height 17
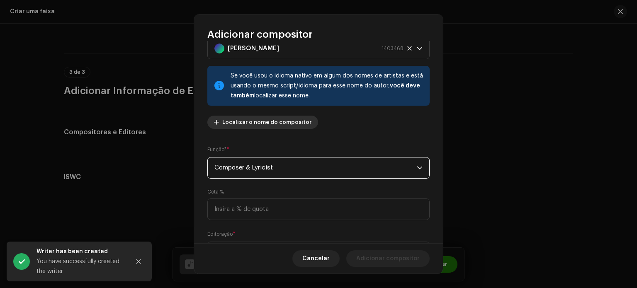
scroll to position [71, 0]
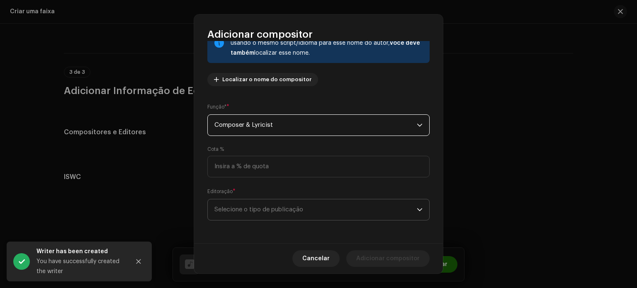
click at [293, 216] on span "Selecione o tipo de publicação" at bounding box center [315, 210] width 202 height 21
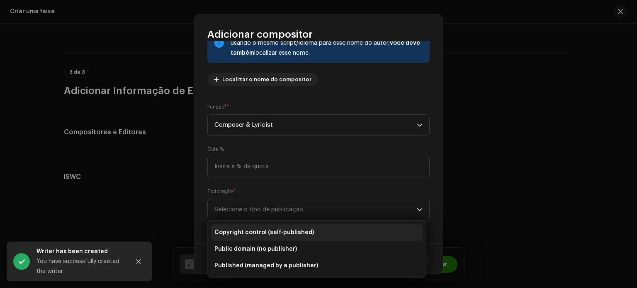
click at [288, 235] on span "Copyright control (self-published)" at bounding box center [264, 233] width 100 height 8
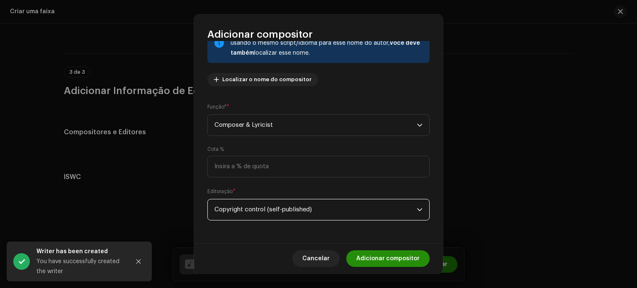
click at [380, 254] on span "Adicionar compositor" at bounding box center [387, 259] width 63 height 17
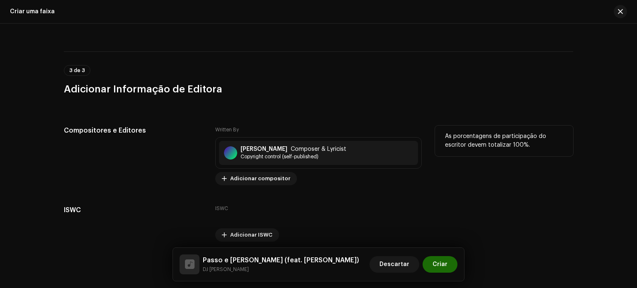
drag, startPoint x: 476, startPoint y: 136, endPoint x: 458, endPoint y: 135, distance: 17.8
click at [475, 136] on p "As porcentagens de participação do escritor devem totalizar 100%." at bounding box center [504, 140] width 118 height 17
click at [257, 178] on span "Adicionar compositor" at bounding box center [260, 178] width 60 height 17
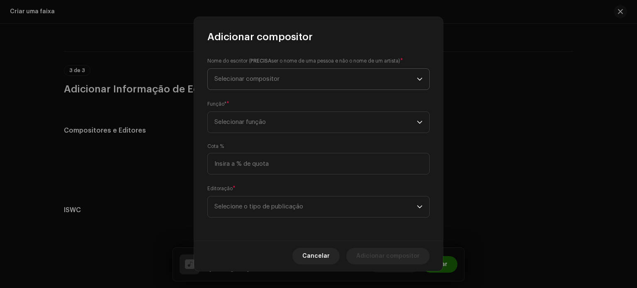
click at [265, 78] on span "Selecionar compositor" at bounding box center [246, 79] width 65 height 6
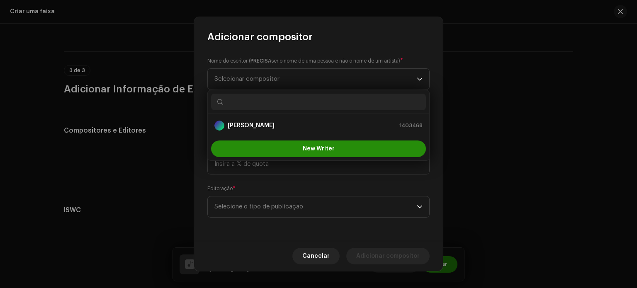
click at [285, 142] on button "New Writer" at bounding box center [318, 149] width 215 height 17
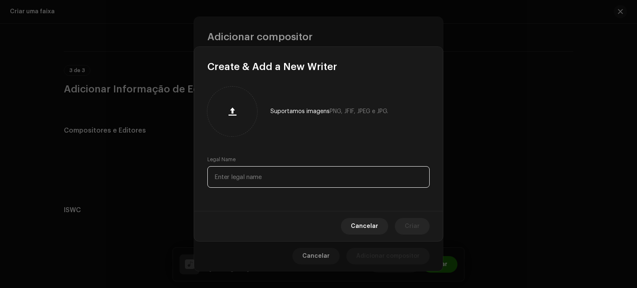
click at [269, 183] on input "text" at bounding box center [318, 177] width 222 height 22
paste input "[PERSON_NAME]"
type input "[PERSON_NAME]"
click at [405, 224] on button "Criar" at bounding box center [412, 226] width 35 height 17
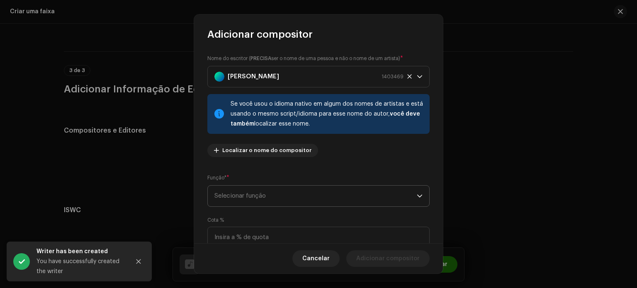
click at [307, 194] on span "Selecionar função" at bounding box center [315, 196] width 202 height 21
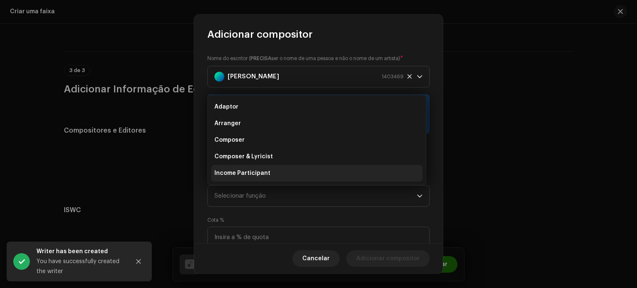
scroll to position [13, 0]
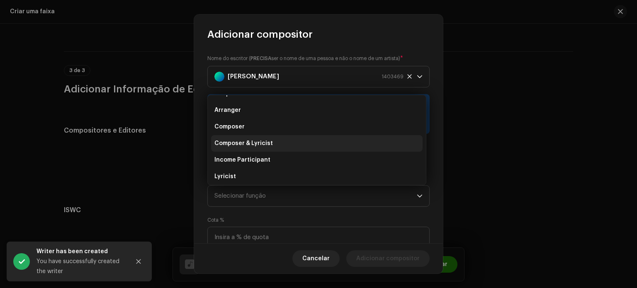
click at [286, 143] on li "Composer & Lyricist" at bounding box center [317, 143] width 212 height 17
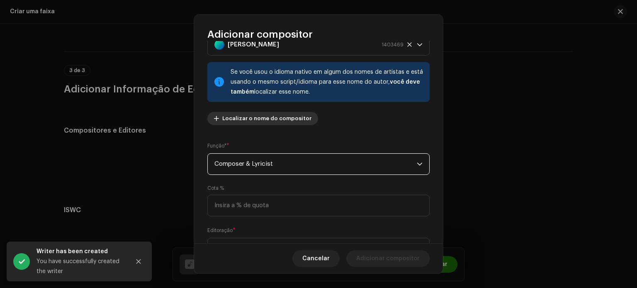
scroll to position [71, 0]
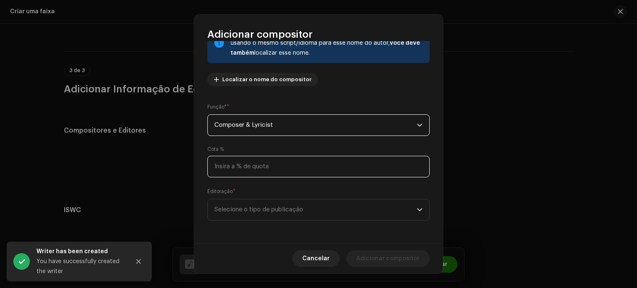
click at [283, 171] on input at bounding box center [318, 167] width 222 height 22
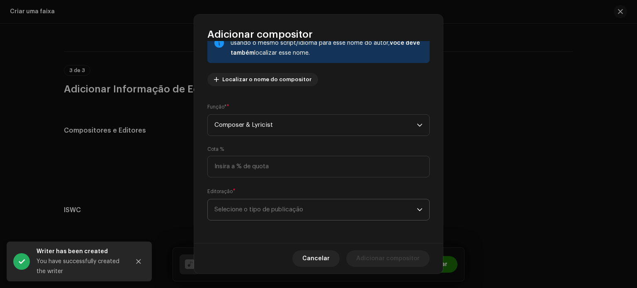
click at [295, 207] on span "Selecione o tipo de publicação" at bounding box center [315, 210] width 202 height 21
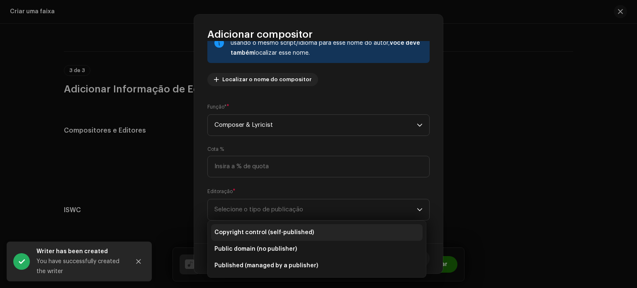
click at [297, 232] on span "Copyright control (self-published)" at bounding box center [264, 233] width 100 height 8
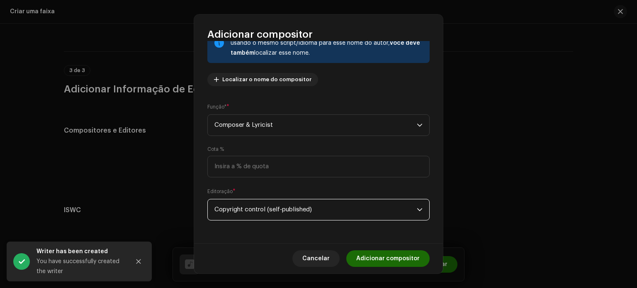
click at [392, 255] on span "Adicionar compositor" at bounding box center [387, 259] width 63 height 17
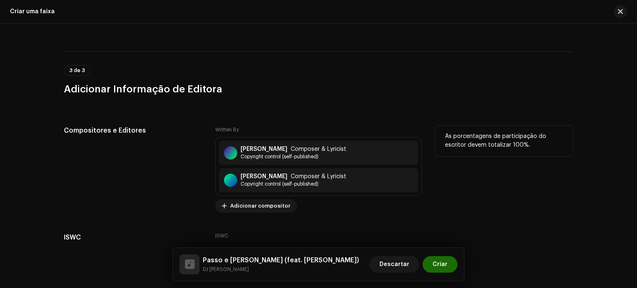
click at [496, 137] on p "As porcentagens de participação do escritor devem totalizar 100%." at bounding box center [504, 140] width 118 height 17
click at [246, 207] on span "Adicionar compositor" at bounding box center [260, 206] width 60 height 17
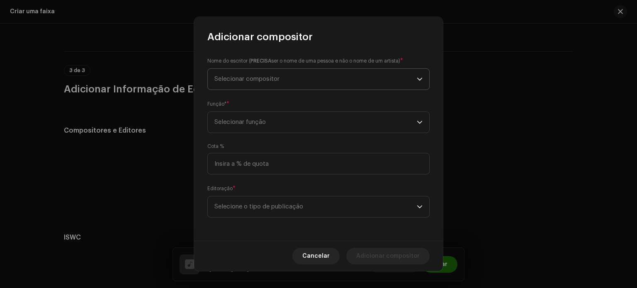
click at [259, 84] on span "Selecionar compositor" at bounding box center [315, 79] width 202 height 21
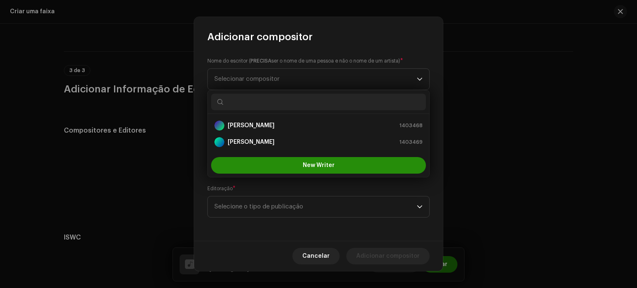
click at [261, 161] on button "New Writer" at bounding box center [318, 165] width 215 height 17
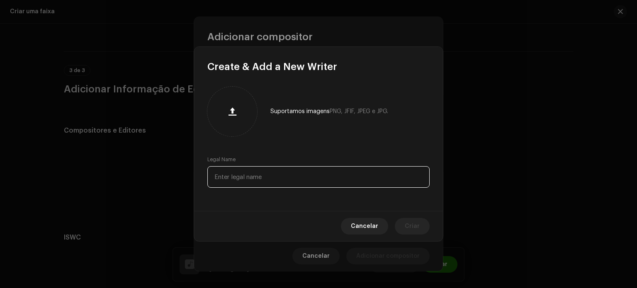
click at [256, 177] on input "text" at bounding box center [318, 177] width 222 height 22
paste input "[PERSON_NAME] Dos [PERSON_NAME]"
type input "[PERSON_NAME] Dos [PERSON_NAME]"
click at [411, 224] on span "Criar" at bounding box center [412, 226] width 15 height 17
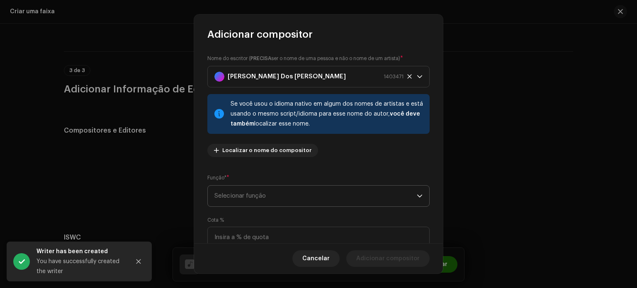
click at [292, 198] on span "Selecionar função" at bounding box center [315, 196] width 202 height 21
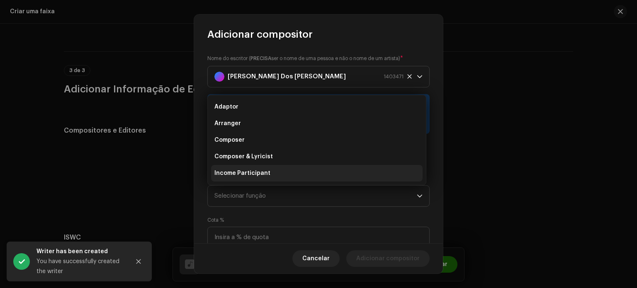
scroll to position [13, 0]
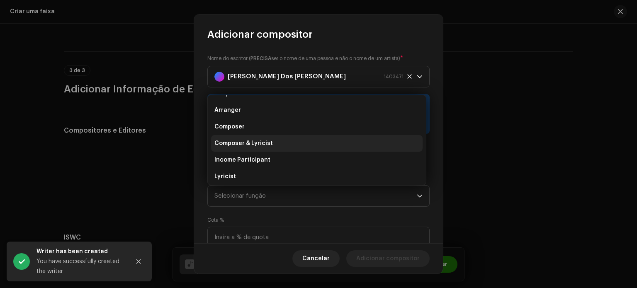
click at [274, 144] on li "Composer & Lyricist" at bounding box center [317, 143] width 212 height 17
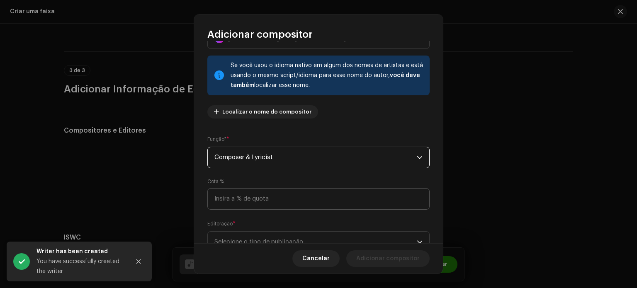
scroll to position [71, 0]
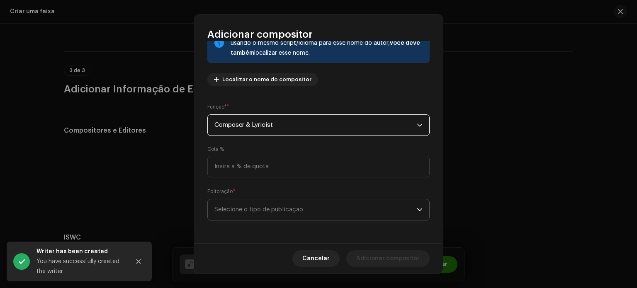
click at [300, 212] on span "Selecione o tipo de publicação" at bounding box center [315, 210] width 202 height 21
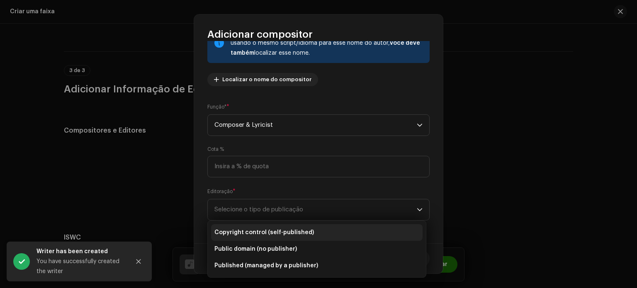
click at [306, 229] on span "Copyright control (self-published)" at bounding box center [264, 233] width 100 height 8
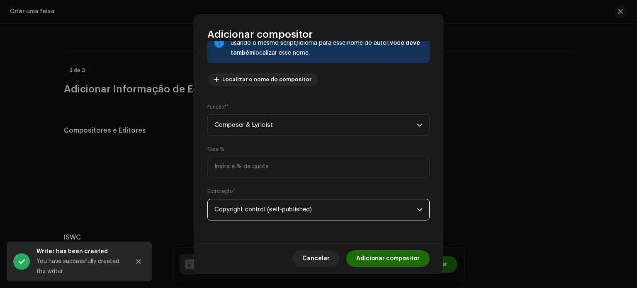
click at [387, 251] on span "Adicionar compositor" at bounding box center [387, 259] width 63 height 17
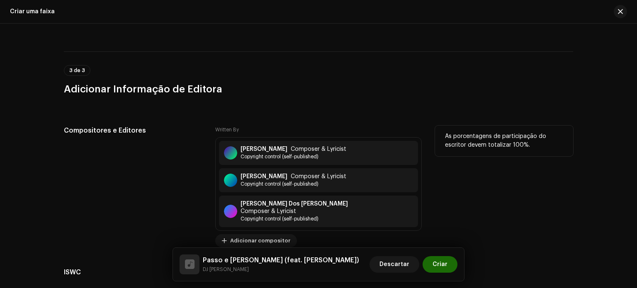
click at [502, 176] on div "As porcentagens de participação do escritor devem totalizar 100%." at bounding box center [504, 187] width 138 height 122
click at [239, 234] on span "Adicionar compositor" at bounding box center [260, 241] width 60 height 17
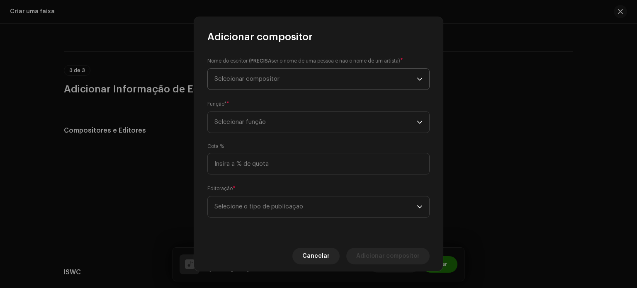
click at [259, 85] on span "Selecionar compositor" at bounding box center [315, 79] width 202 height 21
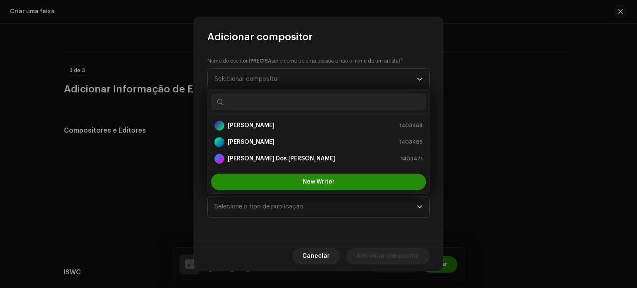
click at [269, 183] on button "New Writer" at bounding box center [318, 182] width 215 height 17
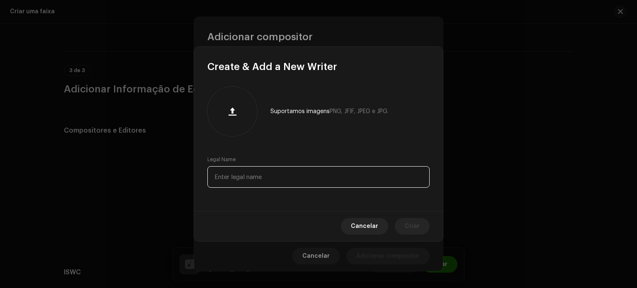
click at [262, 180] on input "text" at bounding box center [318, 177] width 222 height 22
paste input "[PERSON_NAME] [PERSON_NAME]"
type input "[PERSON_NAME] [PERSON_NAME]"
click at [412, 227] on span "Criar" at bounding box center [412, 226] width 15 height 17
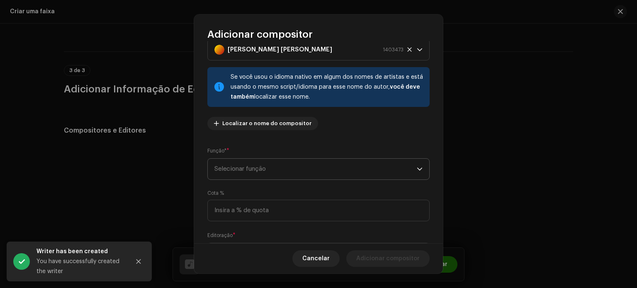
scroll to position [41, 0]
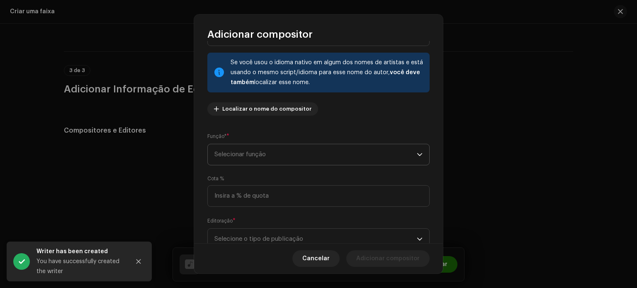
click at [307, 162] on span "Selecionar função" at bounding box center [315, 154] width 202 height 21
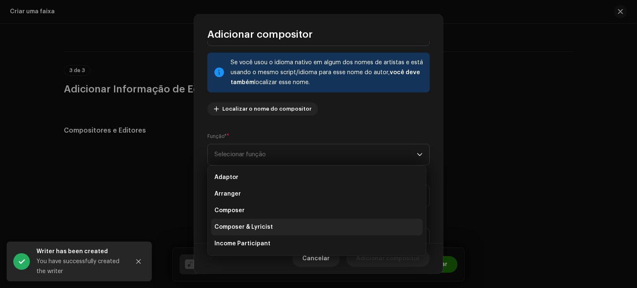
click at [275, 223] on li "Composer & Lyricist" at bounding box center [317, 227] width 212 height 17
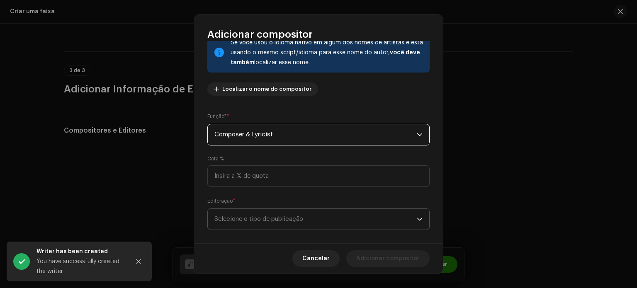
scroll to position [71, 0]
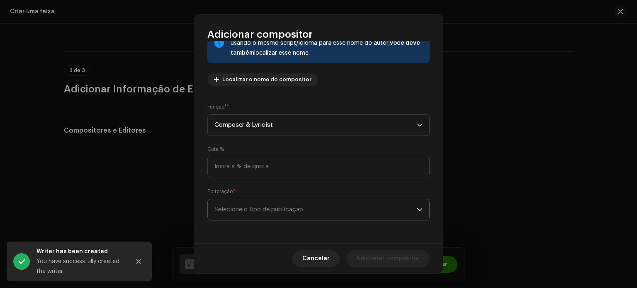
click at [305, 215] on span "Selecione o tipo de publicação" at bounding box center [315, 210] width 202 height 21
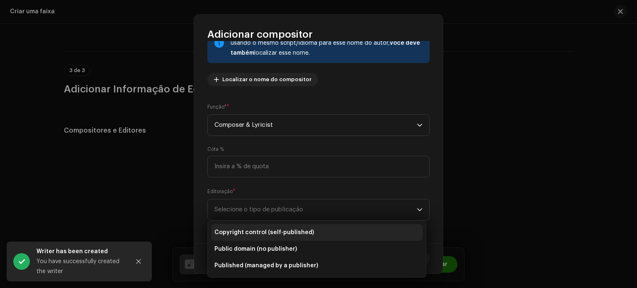
click at [293, 235] on span "Copyright control (self-published)" at bounding box center [264, 233] width 100 height 8
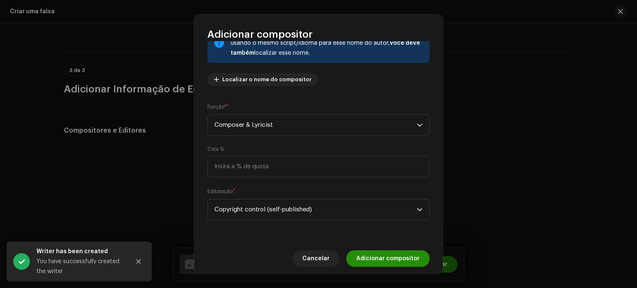
click at [407, 261] on span "Adicionar compositor" at bounding box center [387, 259] width 63 height 17
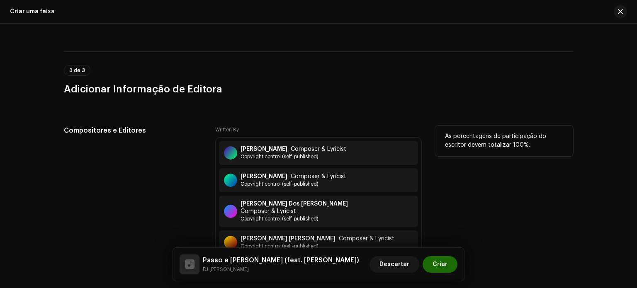
drag, startPoint x: 500, startPoint y: 164, endPoint x: 492, endPoint y: 164, distance: 7.9
click at [500, 164] on div "As porcentagens de participação do escritor devem totalizar 100%." at bounding box center [504, 200] width 138 height 149
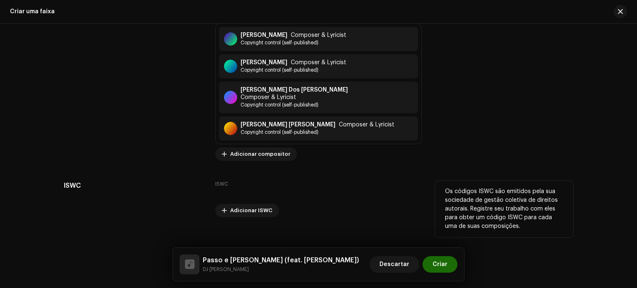
scroll to position [1865, 0]
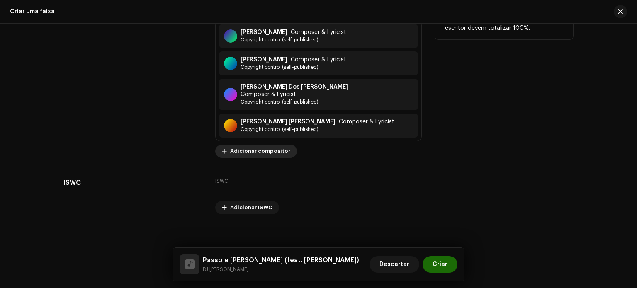
click at [259, 146] on span "Adicionar compositor" at bounding box center [260, 151] width 60 height 17
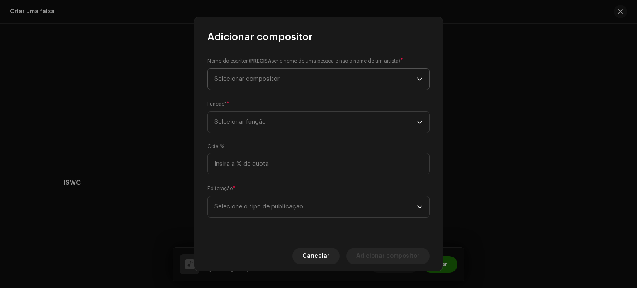
click at [295, 76] on span "Selecionar compositor" at bounding box center [315, 79] width 202 height 21
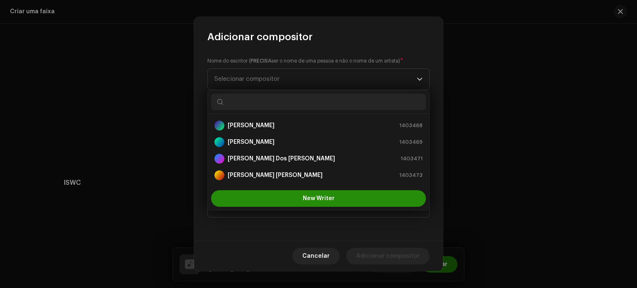
click at [283, 192] on button "New Writer" at bounding box center [318, 198] width 215 height 17
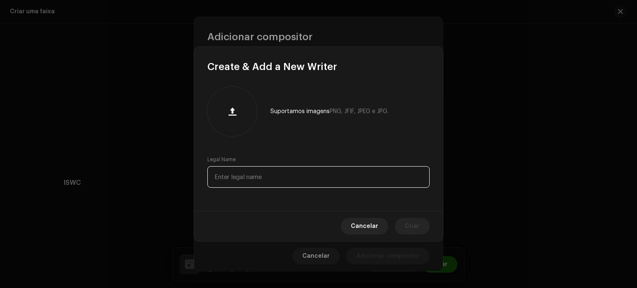
click at [270, 174] on input "text" at bounding box center [318, 177] width 222 height 22
paste input "[PERSON_NAME] [PERSON_NAME]"
type input "[PERSON_NAME] [PERSON_NAME]"
click at [415, 229] on span "Criar" at bounding box center [412, 226] width 15 height 17
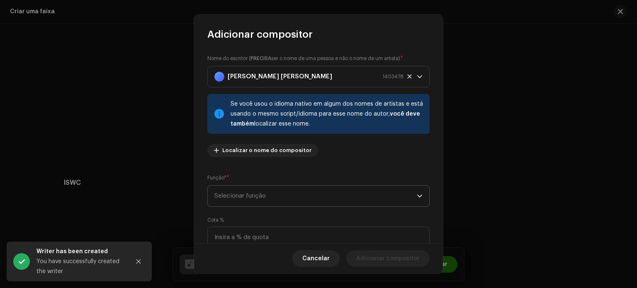
click at [277, 191] on span "Selecionar função" at bounding box center [315, 196] width 202 height 21
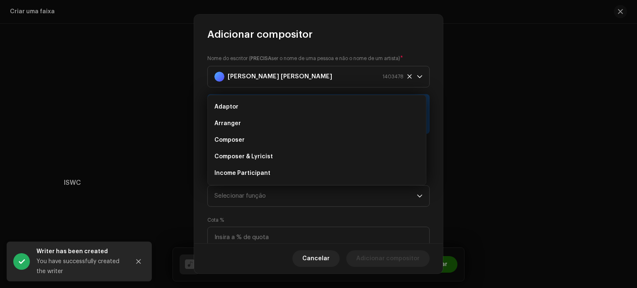
scroll to position [13, 0]
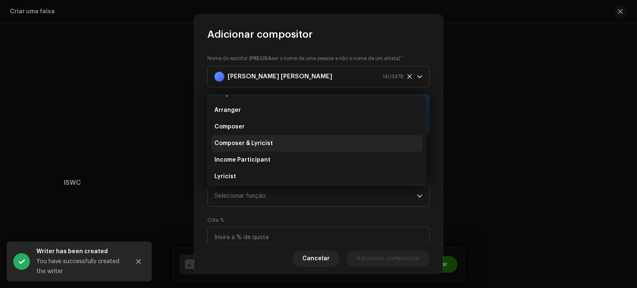
click at [271, 141] on li "Composer & Lyricist" at bounding box center [317, 143] width 212 height 17
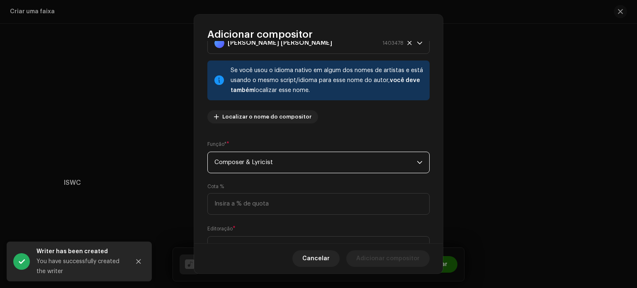
scroll to position [71, 0]
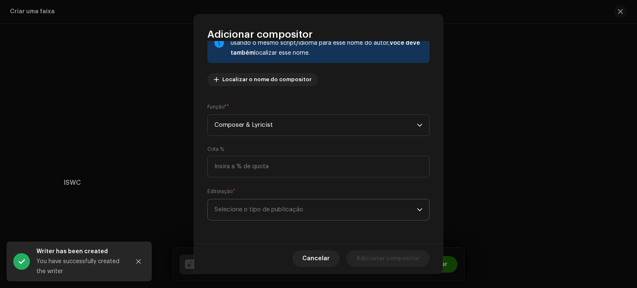
click at [297, 204] on span "Selecione o tipo de publicação" at bounding box center [315, 210] width 202 height 21
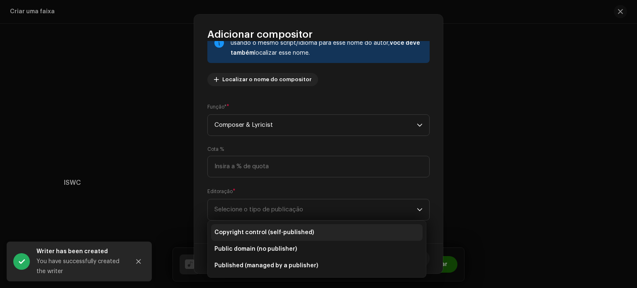
click at [297, 230] on span "Copyright control (self-published)" at bounding box center [264, 233] width 100 height 8
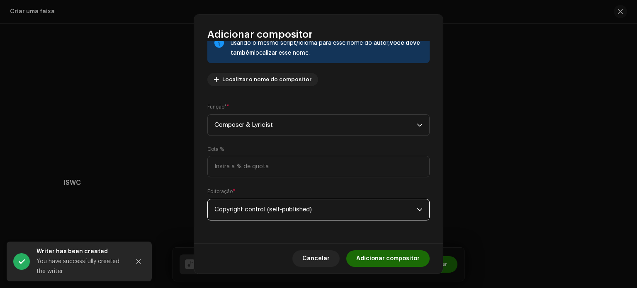
click at [392, 261] on span "Adicionar compositor" at bounding box center [387, 259] width 63 height 17
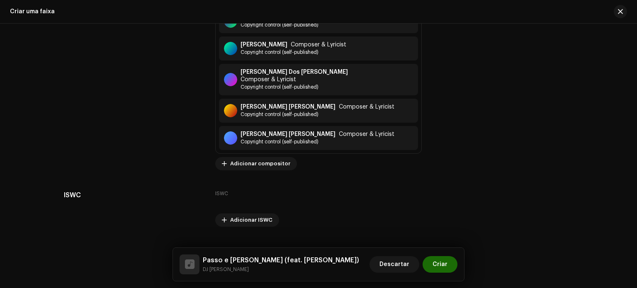
scroll to position [1892, 0]
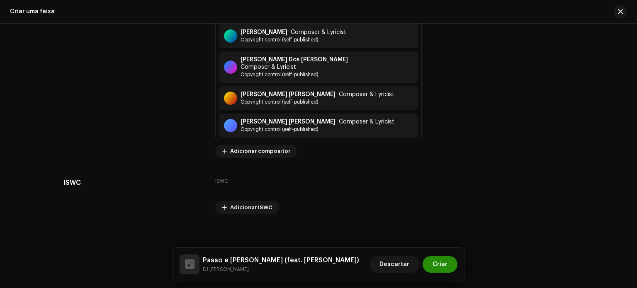
click at [440, 270] on span "Criar" at bounding box center [440, 264] width 15 height 17
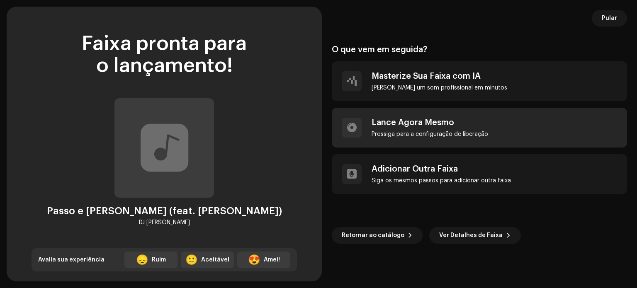
click at [462, 119] on div "Lance Agora Mesmo" at bounding box center [430, 123] width 117 height 10
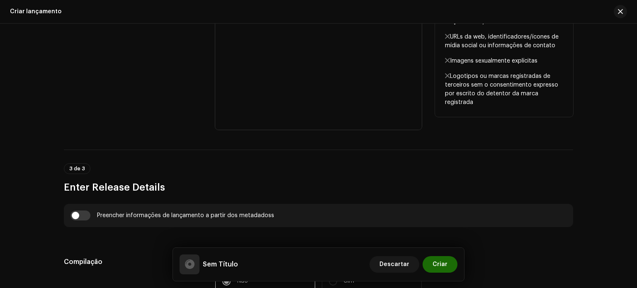
scroll to position [428, 0]
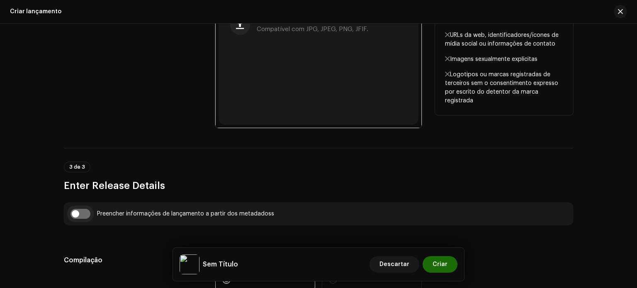
click at [77, 213] on input "checkbox" at bounding box center [81, 214] width 20 height 10
checkbox input "true"
type input "Passo e Sarro"
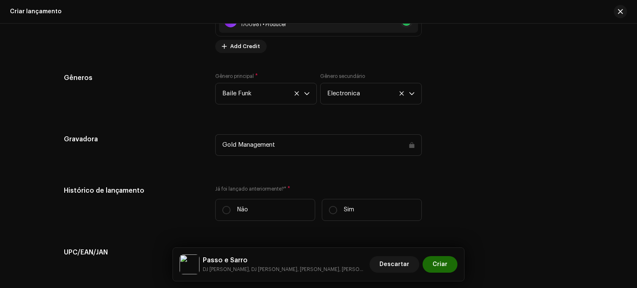
scroll to position [1341, 0]
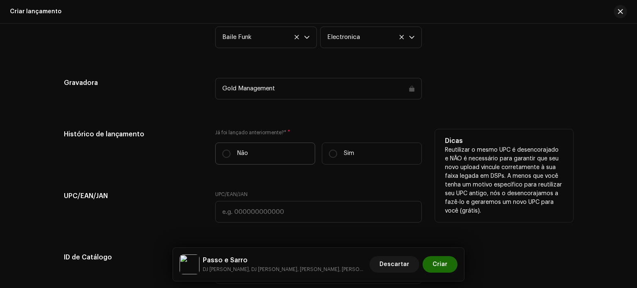
click at [269, 161] on label "Não" at bounding box center [265, 154] width 100 height 22
click at [231, 158] on input "Não" at bounding box center [226, 154] width 8 height 8
radio input "true"
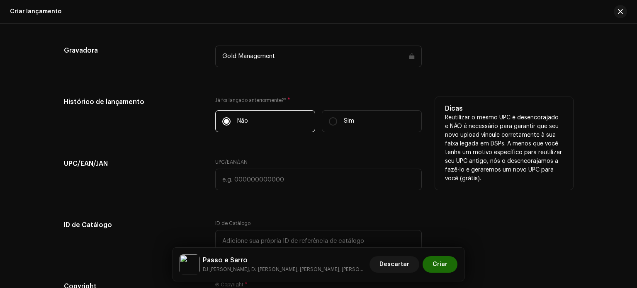
scroll to position [1465, 0]
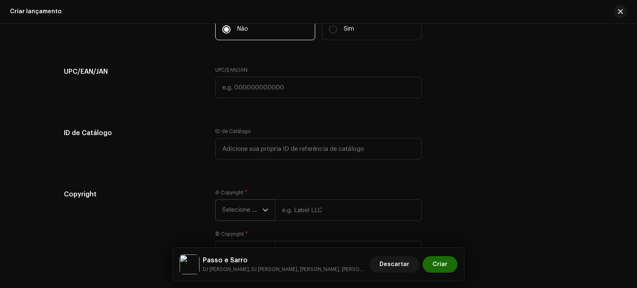
click at [255, 209] on span "Selecione o ano" at bounding box center [242, 210] width 40 height 21
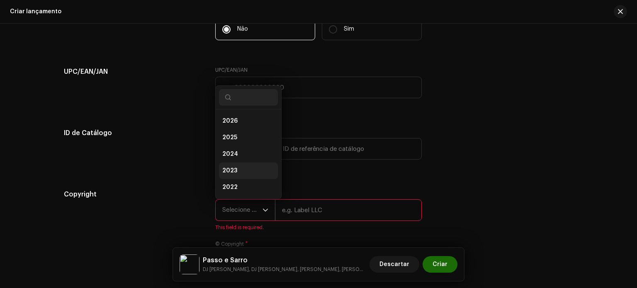
scroll to position [13, 0]
click at [244, 129] on li "2025" at bounding box center [248, 124] width 59 height 17
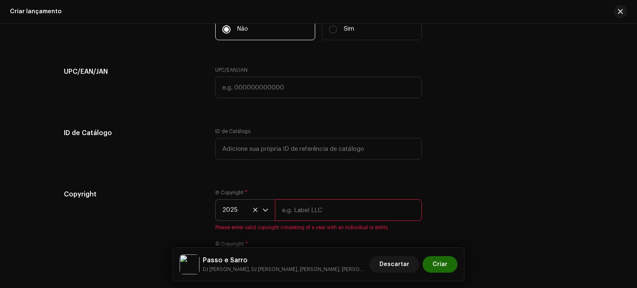
click at [304, 212] on input "text" at bounding box center [348, 211] width 147 height 22
type input "Gold Management"
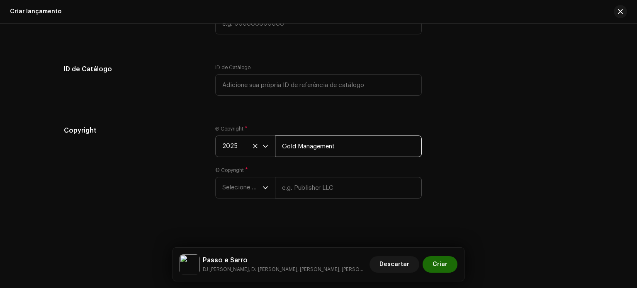
scroll to position [1532, 0]
click at [252, 195] on span "Selecione o ano" at bounding box center [242, 188] width 40 height 21
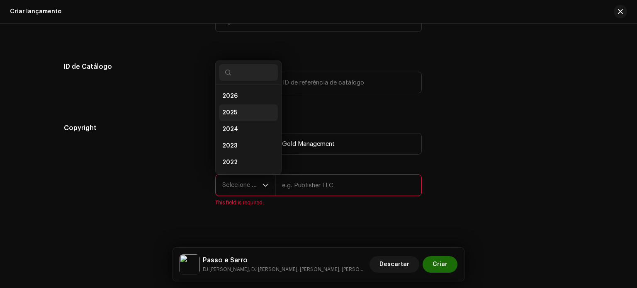
scroll to position [13, 0]
click at [249, 105] on li "2025" at bounding box center [248, 99] width 59 height 17
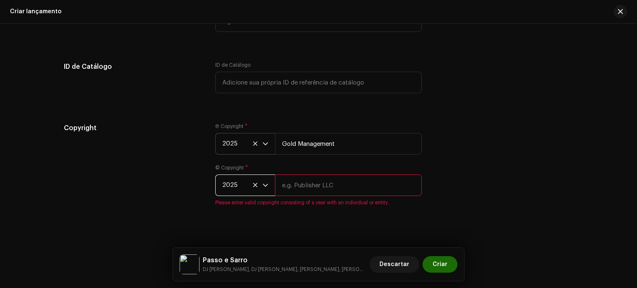
click at [310, 192] on input "text" at bounding box center [348, 186] width 147 height 22
type input "Gold Management"
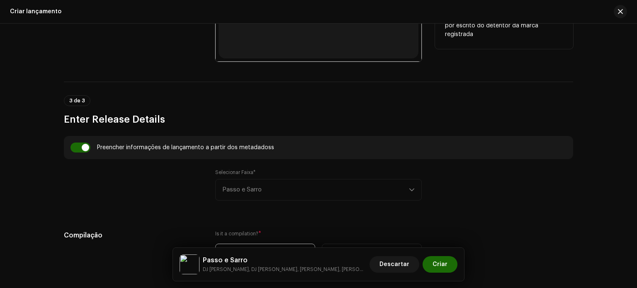
scroll to position [370, 0]
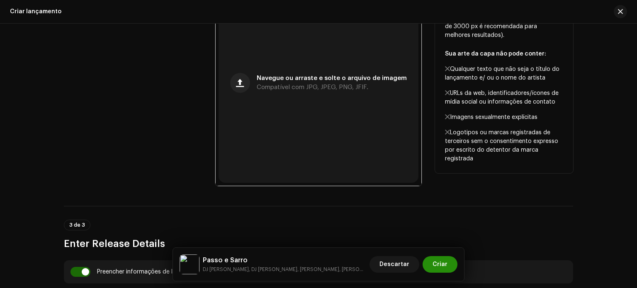
click at [441, 265] on span "Criar" at bounding box center [440, 264] width 15 height 17
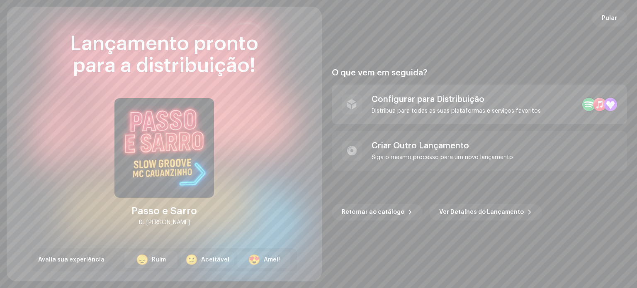
click at [396, 108] on div "Distribua para todas as suas plataformas e serviços favoritos" at bounding box center [456, 111] width 169 height 7
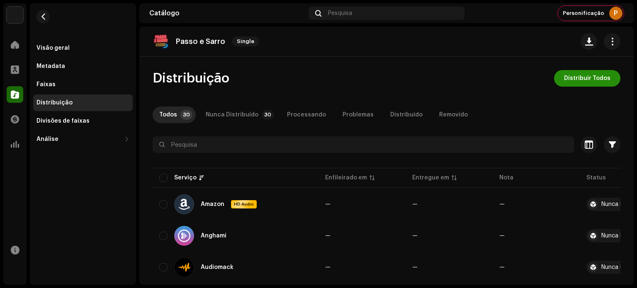
click at [568, 78] on span "Distribuir Todos" at bounding box center [587, 78] width 46 height 17
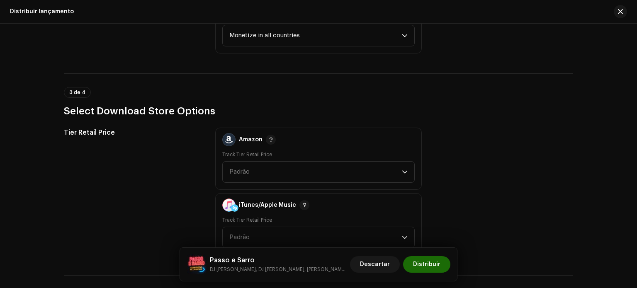
scroll to position [913, 0]
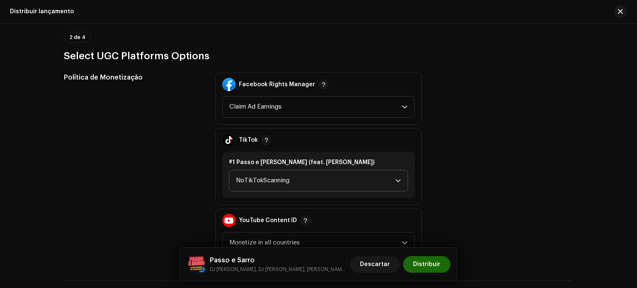
click at [373, 174] on span "NoTikTokScanning" at bounding box center [315, 180] width 159 height 21
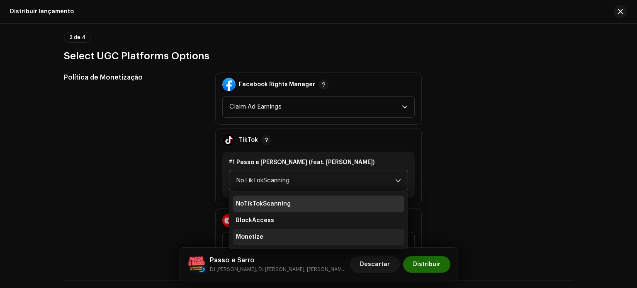
click at [288, 232] on li "Monetize" at bounding box center [319, 237] width 172 height 17
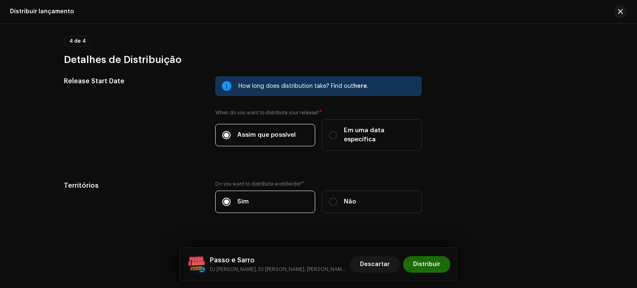
scroll to position [1378, 0]
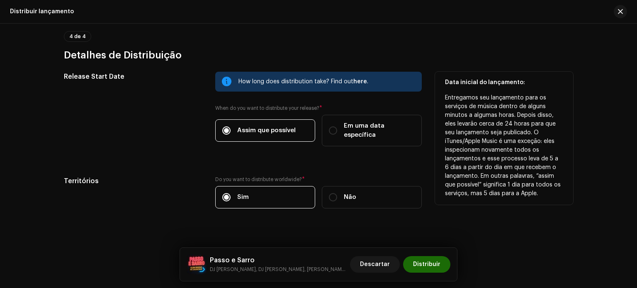
click at [348, 141] on div "How long does distribution take? Find out here . When do you want to distribute…" at bounding box center [318, 114] width 207 height 85
click at [348, 133] on label "Em uma data específica" at bounding box center [372, 131] width 100 height 32
click at [337, 133] on input "Em uma data específica" at bounding box center [333, 131] width 8 height 8
radio input "true"
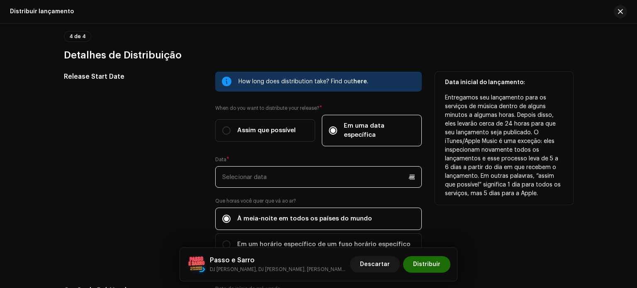
click at [329, 166] on p-datepicker at bounding box center [318, 177] width 207 height 22
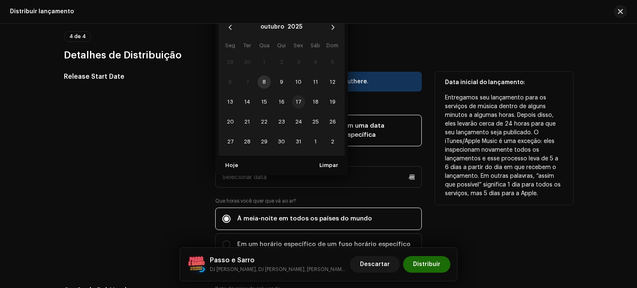
click at [297, 95] on span "17" at bounding box center [298, 101] width 13 height 13
type input "[DATE]"
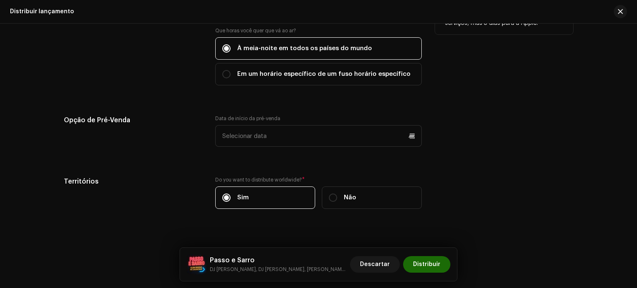
scroll to position [1549, 0]
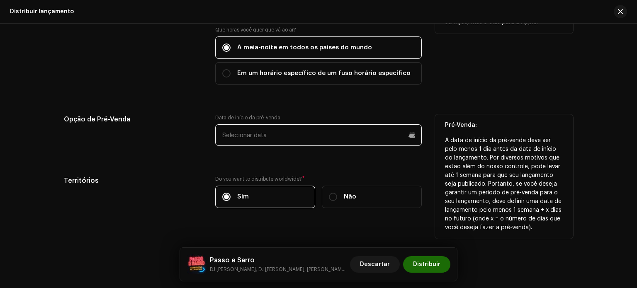
click at [331, 129] on p-datepicker at bounding box center [318, 135] width 207 height 22
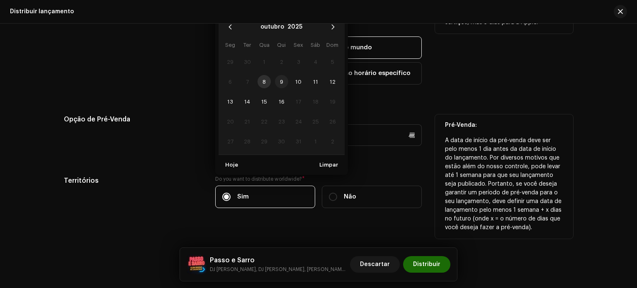
click at [279, 75] on span "9" at bounding box center [281, 81] width 13 height 13
type input "[DATE]"
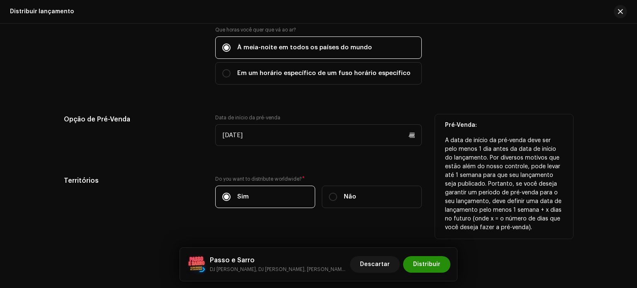
click at [428, 265] on span "Distribuir" at bounding box center [426, 264] width 27 height 17
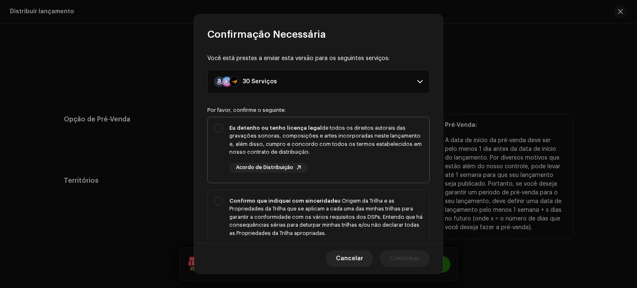
click at [265, 129] on strong "Eu detenho ou tenho licença legal" at bounding box center [275, 127] width 93 height 5
checkbox input "true"
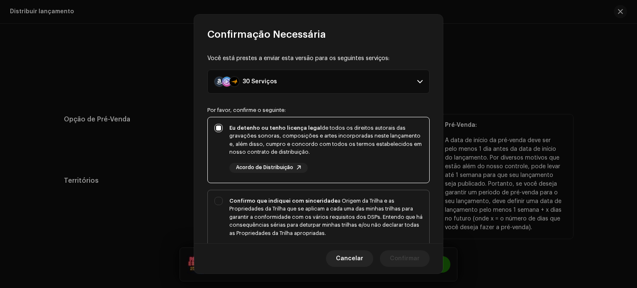
click at [243, 196] on div "Confirmo que indiquei com sinceridade a Origem da Trilha e as Propriedades da T…" at bounding box center [319, 225] width 222 height 71
checkbox input "true"
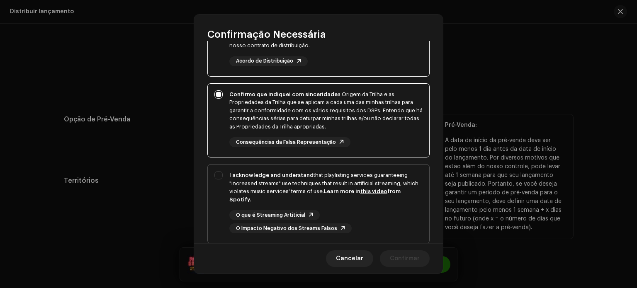
scroll to position [163, 0]
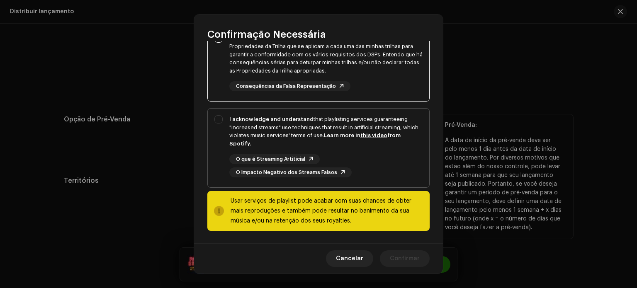
click at [244, 109] on div "I acknowledge and understand that playlisting services guaranteeing "increased …" at bounding box center [319, 146] width 222 height 75
checkbox input "true"
click at [404, 258] on span "Confirmar" at bounding box center [405, 259] width 30 height 17
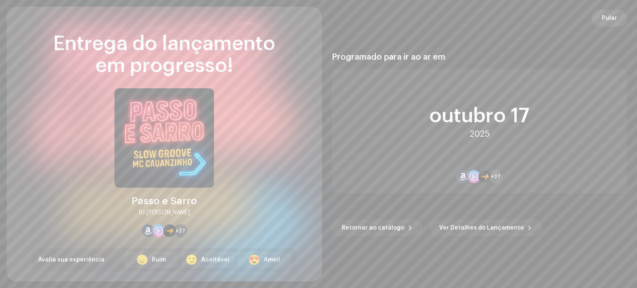
click at [604, 16] on span "Pular" at bounding box center [609, 18] width 15 height 17
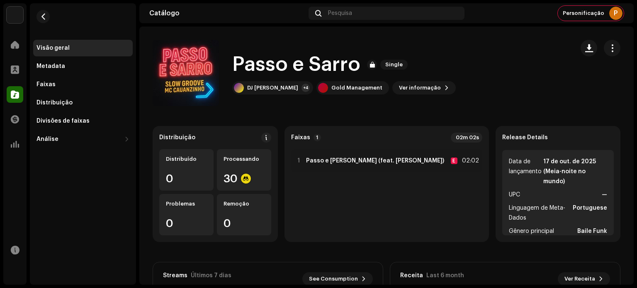
click at [20, 16] on img at bounding box center [15, 15] width 17 height 17
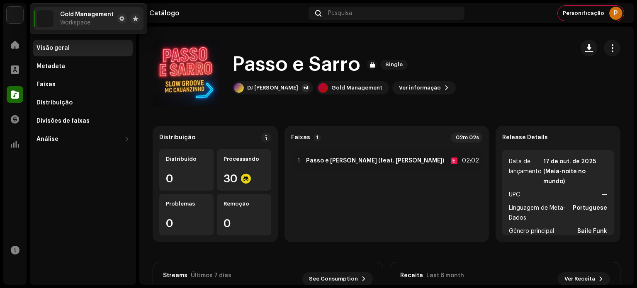
click at [504, 48] on div "Passo e [PERSON_NAME] Single DJ ROD +4 Gold Management Ver informação" at bounding box center [360, 73] width 415 height 66
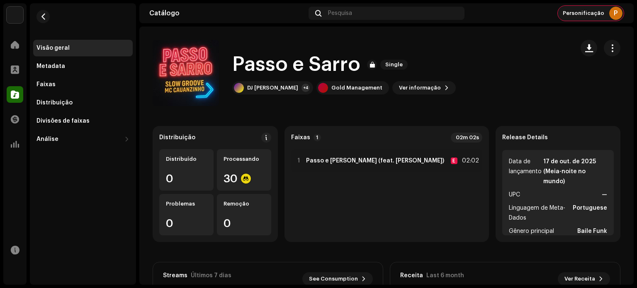
click at [601, 16] on span "Personificação" at bounding box center [583, 13] width 41 height 7
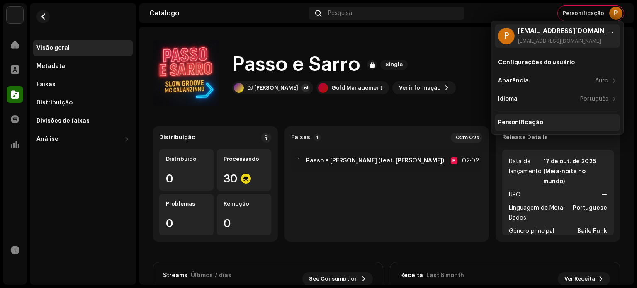
click at [507, 121] on div "Personificação" at bounding box center [520, 122] width 45 height 7
